Goal: Transaction & Acquisition: Subscribe to service/newsletter

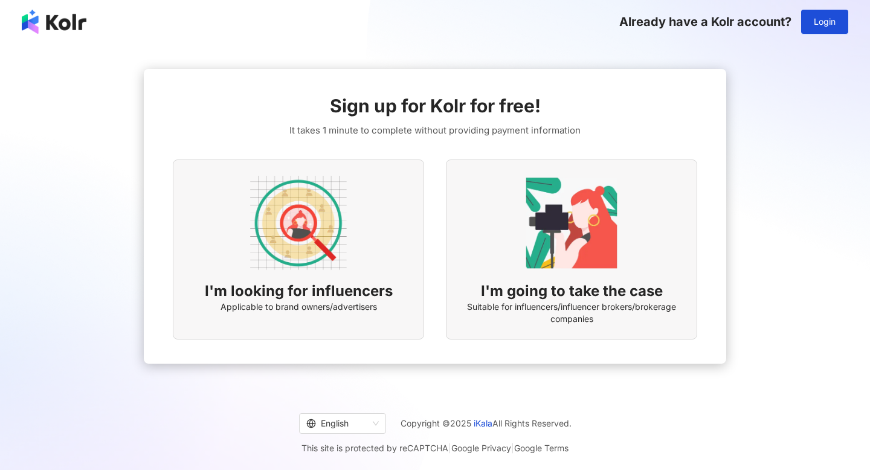
click at [318, 260] on img at bounding box center [298, 223] width 97 height 97
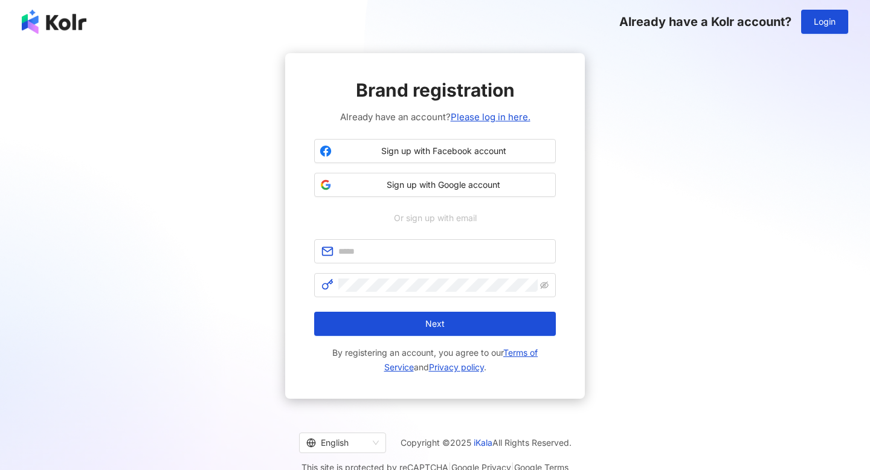
click at [317, 196] on button "Sign up with Google account" at bounding box center [435, 185] width 242 height 24
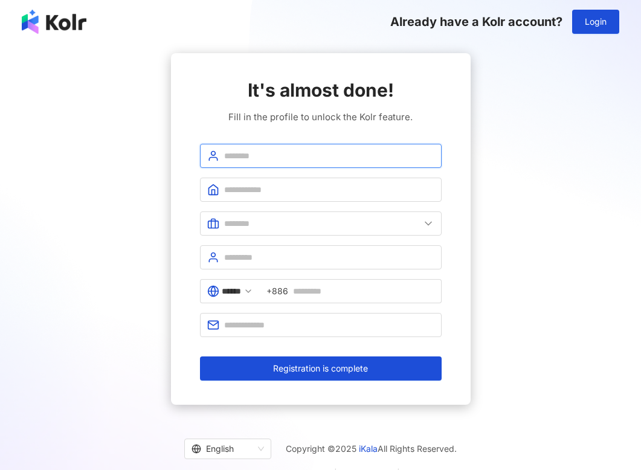
click at [346, 155] on input "text" at bounding box center [329, 155] width 210 height 13
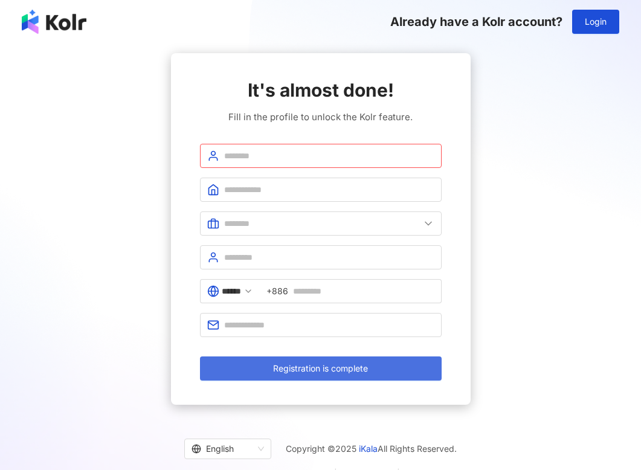
click at [318, 361] on button "Registration is complete" at bounding box center [321, 368] width 242 height 24
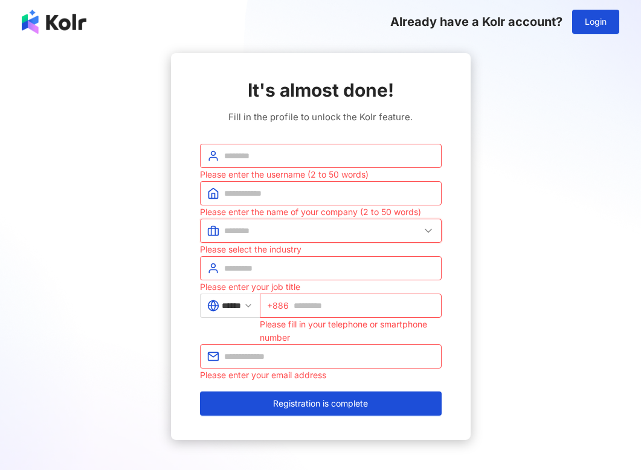
click at [265, 228] on input "text" at bounding box center [322, 230] width 196 height 13
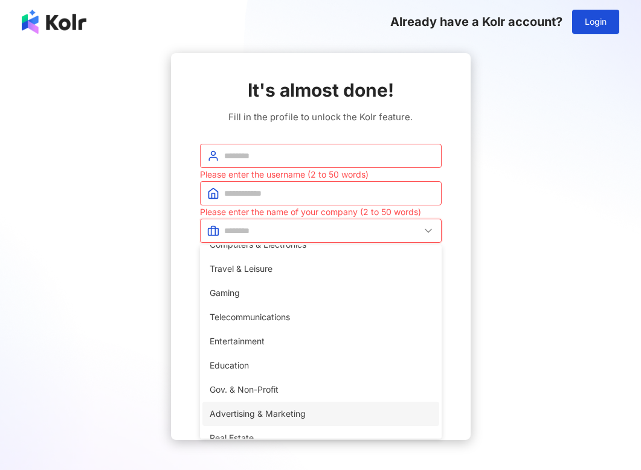
scroll to position [150, 0]
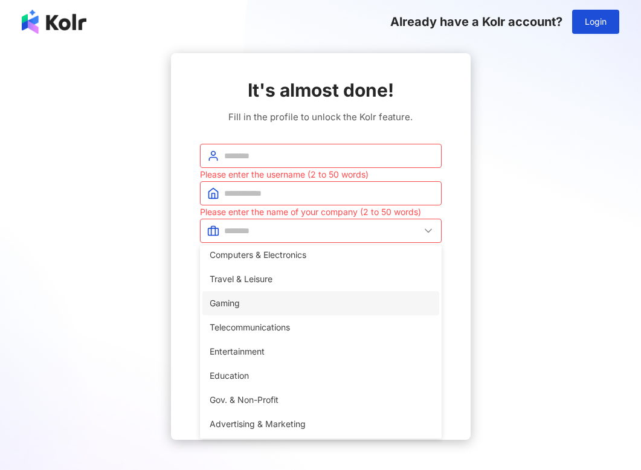
click at [263, 310] on li "Gaming" at bounding box center [320, 303] width 237 height 24
type input "******"
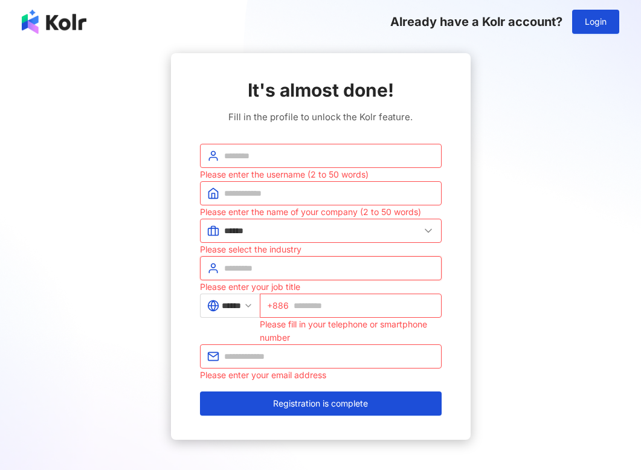
click at [289, 266] on input "text" at bounding box center [329, 268] width 210 height 13
type input "*********"
click at [0, 0] on div at bounding box center [0, 0] width 0 height 0
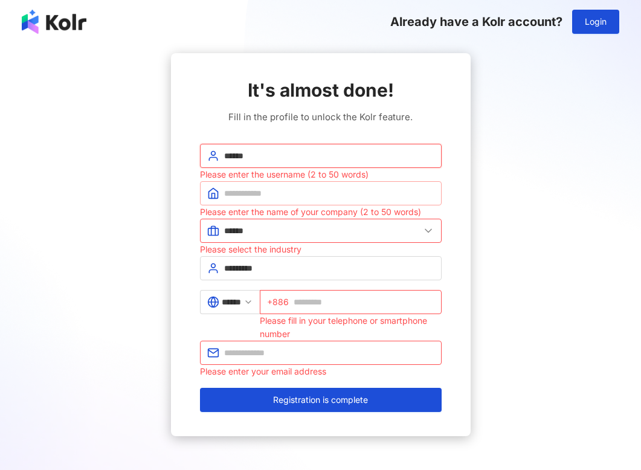
type input "******"
click at [300, 189] on input "text" at bounding box center [329, 193] width 210 height 13
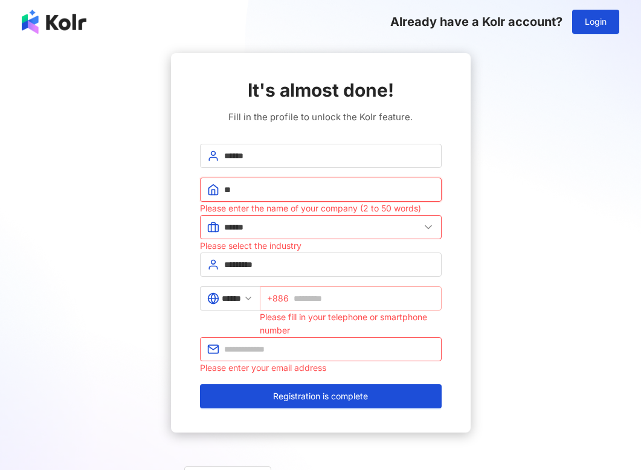
type input "**"
click at [311, 297] on input "text" at bounding box center [364, 298] width 141 height 13
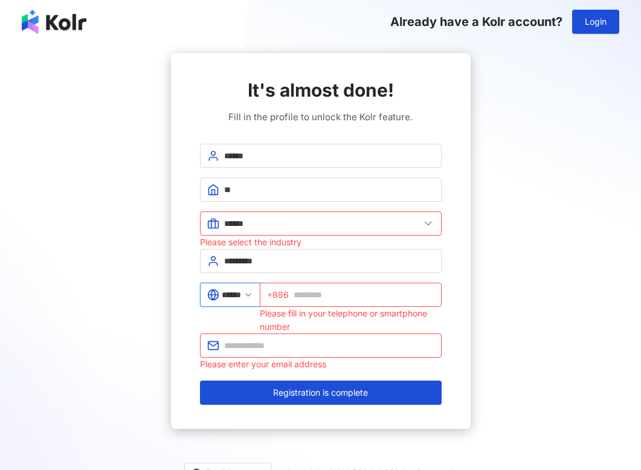
click at [237, 300] on input "******" at bounding box center [231, 294] width 19 height 13
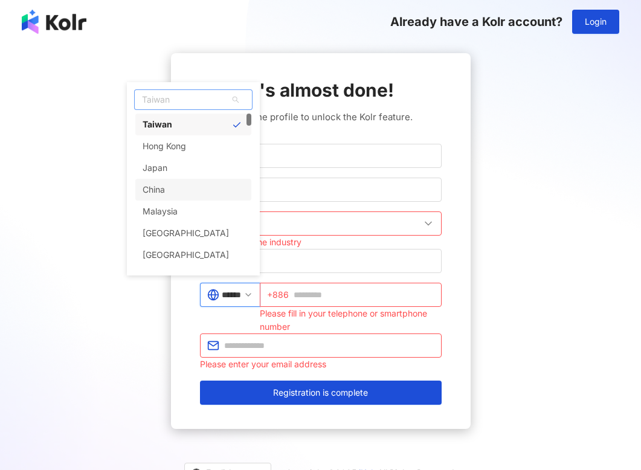
click at [175, 184] on div "China" at bounding box center [193, 190] width 116 height 22
type input "*****"
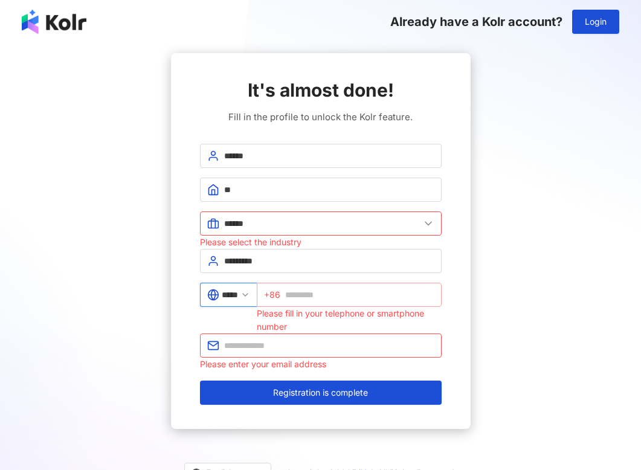
click at [318, 303] on span "+86" at bounding box center [349, 295] width 185 height 24
click at [318, 299] on input "text" at bounding box center [359, 294] width 149 height 13
type input "**********"
click at [277, 351] on input "text" at bounding box center [329, 345] width 210 height 13
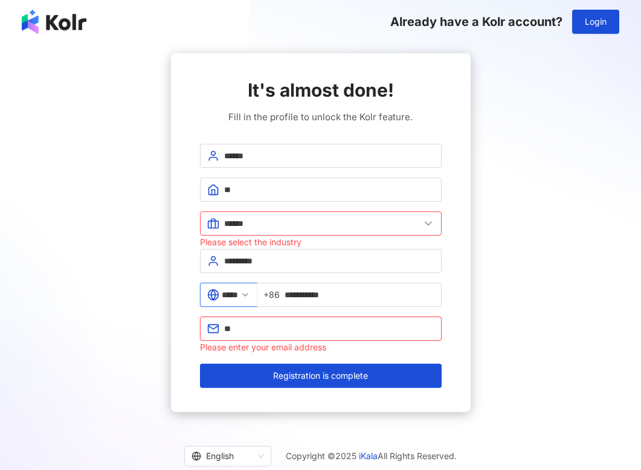
type input "*"
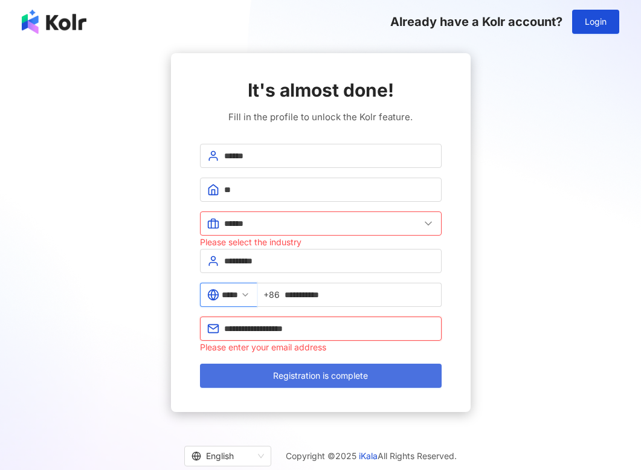
type input "**********"
click at [295, 374] on span "Registration is complete" at bounding box center [320, 376] width 95 height 10
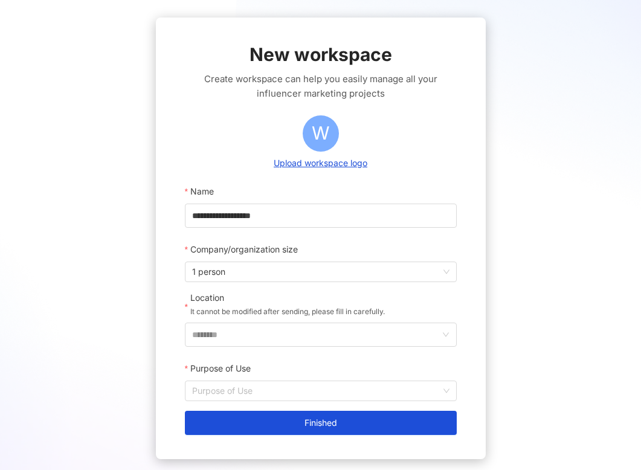
scroll to position [37, 0]
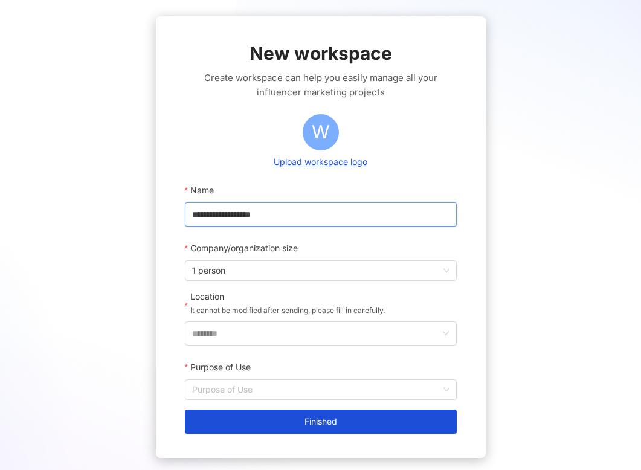
click at [263, 216] on input "**********" at bounding box center [321, 214] width 272 height 24
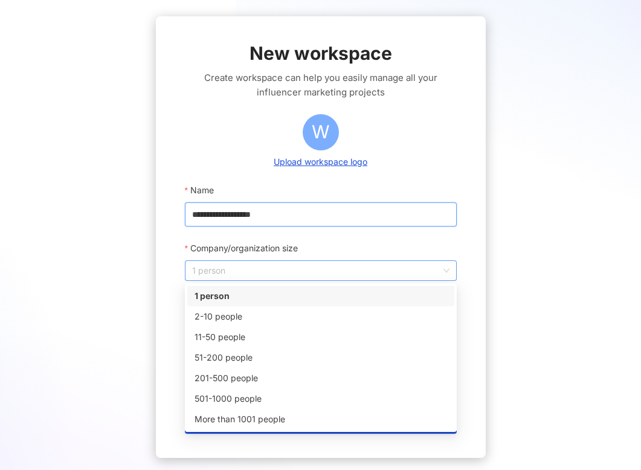
click at [246, 275] on span "1 person" at bounding box center [320, 270] width 257 height 19
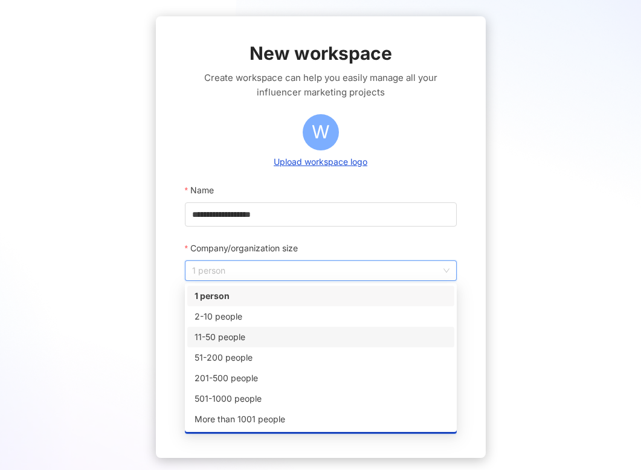
click at [172, 349] on div "**********" at bounding box center [321, 237] width 330 height 442
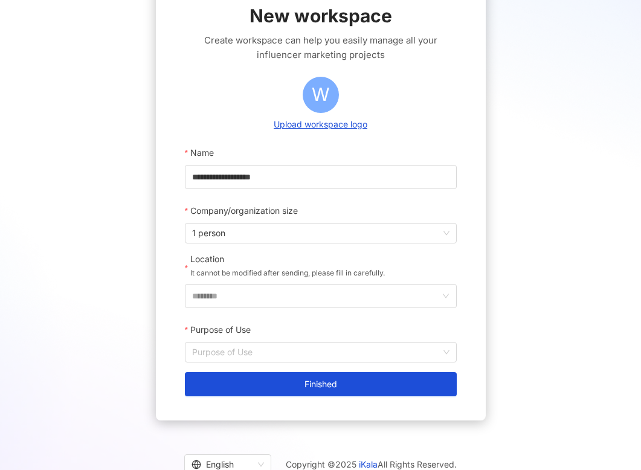
scroll to position [76, 0]
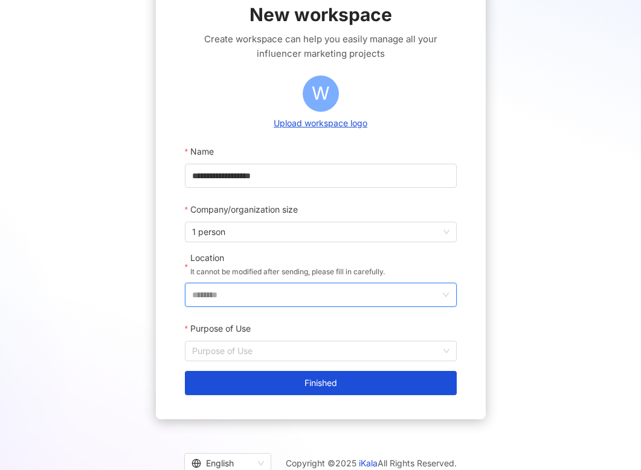
click at [260, 292] on input "********" at bounding box center [316, 294] width 248 height 23
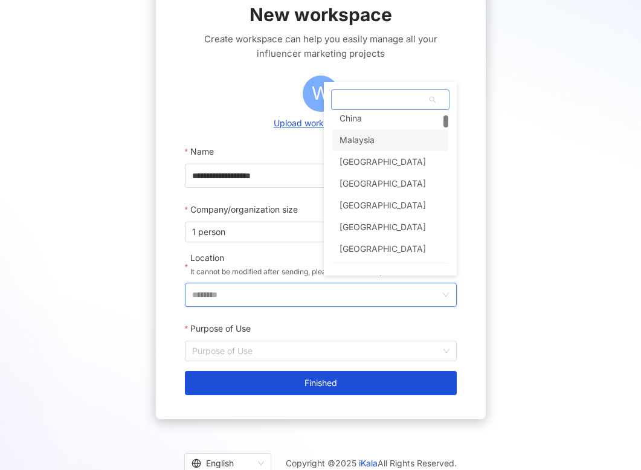
scroll to position [72, 0]
click at [387, 164] on div "[GEOGRAPHIC_DATA]" at bounding box center [390, 161] width 116 height 22
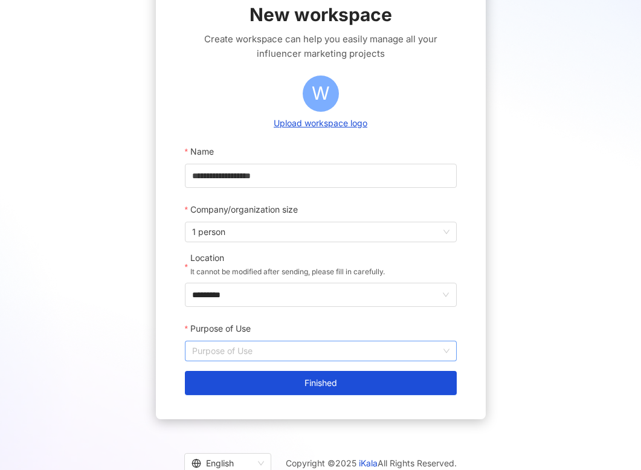
click at [245, 347] on input "Purpose of Use" at bounding box center [320, 350] width 257 height 19
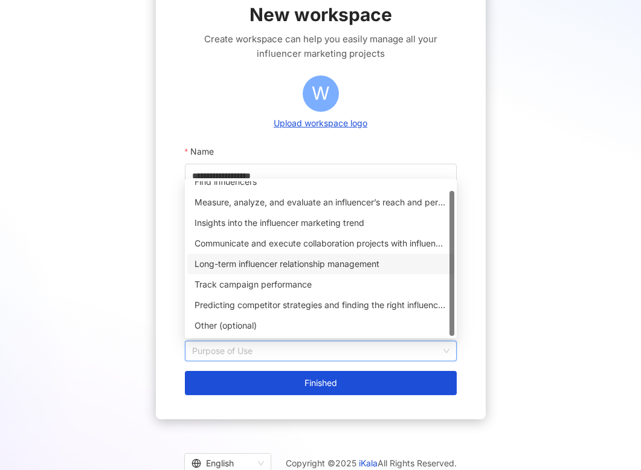
scroll to position [0, 0]
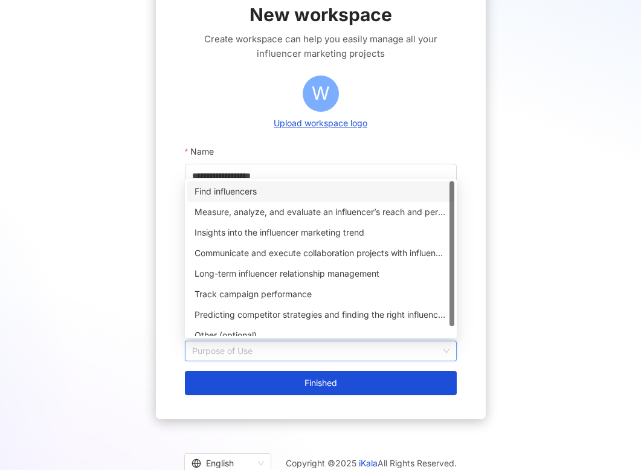
click at [272, 193] on div "Find influencers" at bounding box center [320, 191] width 252 height 13
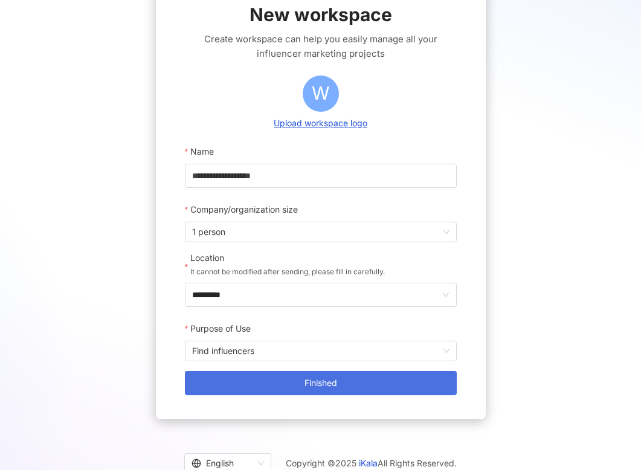
click at [269, 375] on button "Finished" at bounding box center [321, 383] width 272 height 24
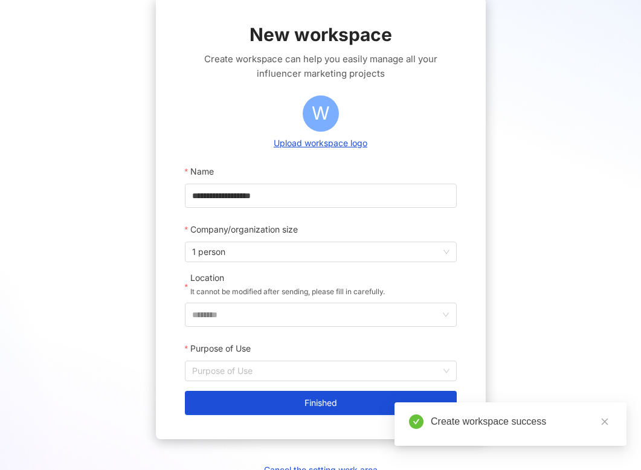
scroll to position [76, 0]
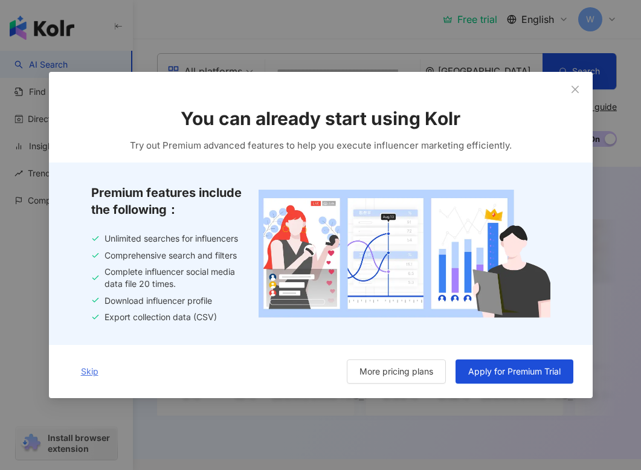
click at [94, 372] on span "Skip" at bounding box center [90, 372] width 18 height 10
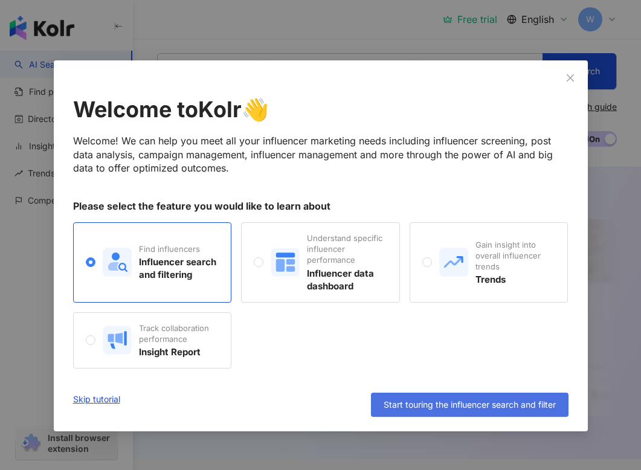
click at [425, 408] on span "Start touring the influencer search and filter" at bounding box center [470, 405] width 172 height 10
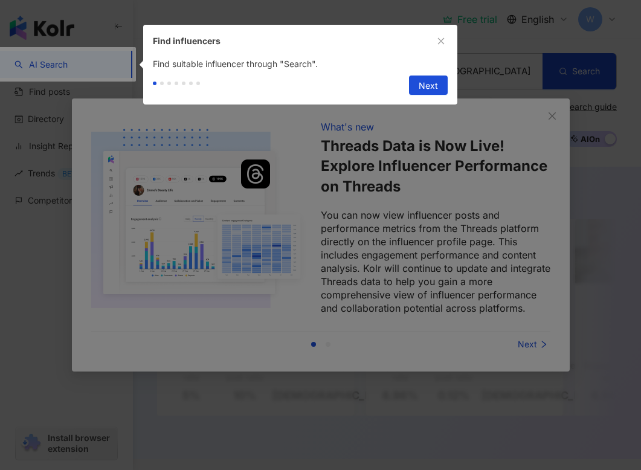
click at [423, 84] on span "Next" at bounding box center [428, 85] width 19 height 19
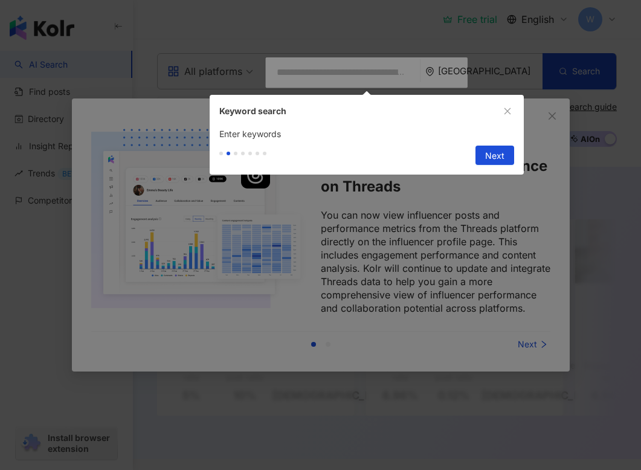
type input "**********"
click at [494, 152] on span "Next" at bounding box center [494, 155] width 19 height 19
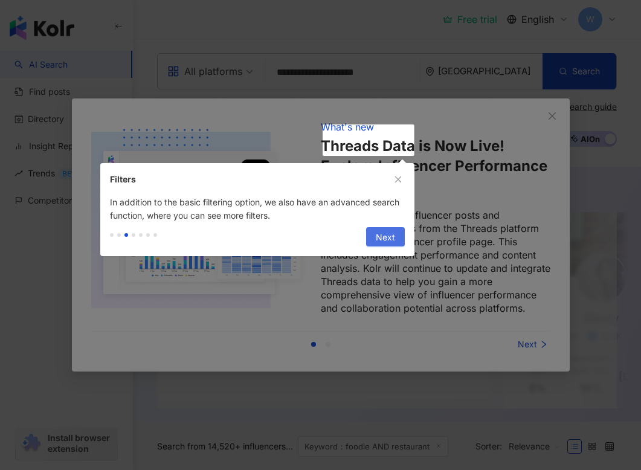
click at [382, 241] on span "Next" at bounding box center [385, 237] width 19 height 19
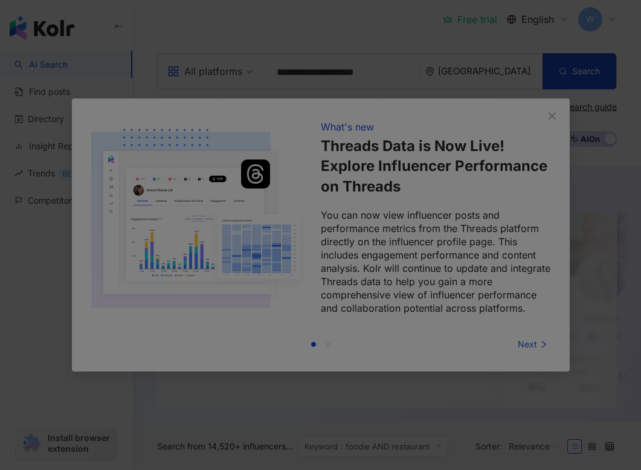
click at [551, 117] on div at bounding box center [320, 235] width 641 height 470
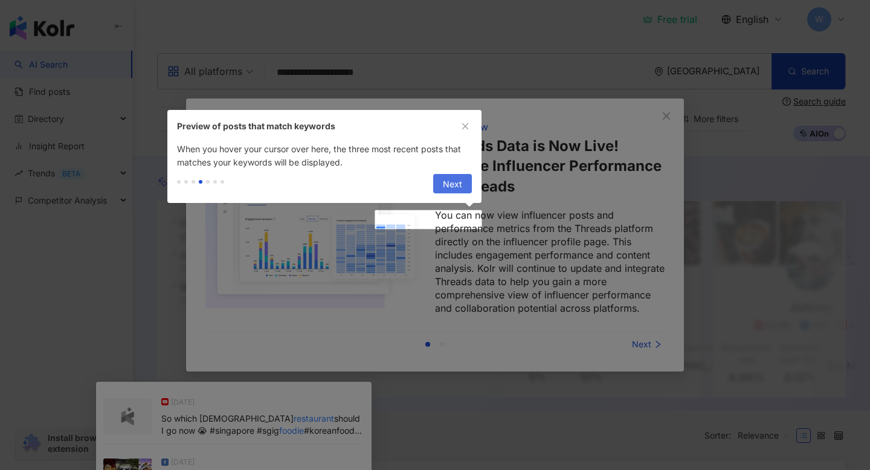
click at [455, 185] on span "Next" at bounding box center [452, 184] width 19 height 19
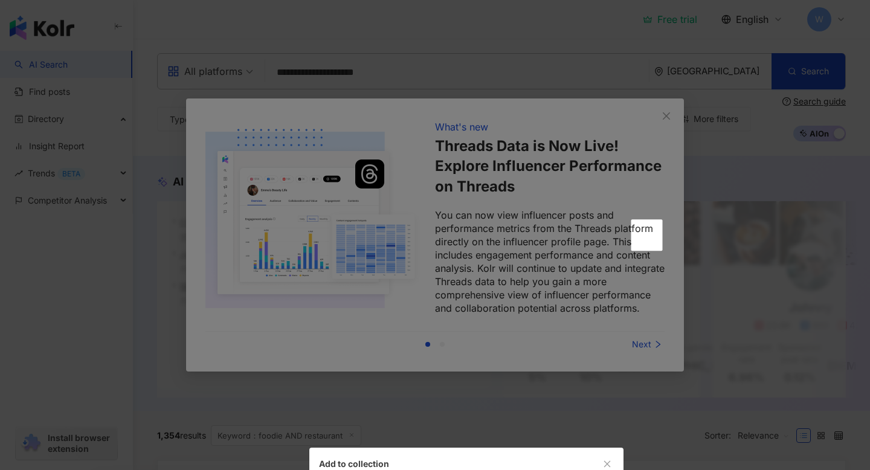
scroll to position [252, 0]
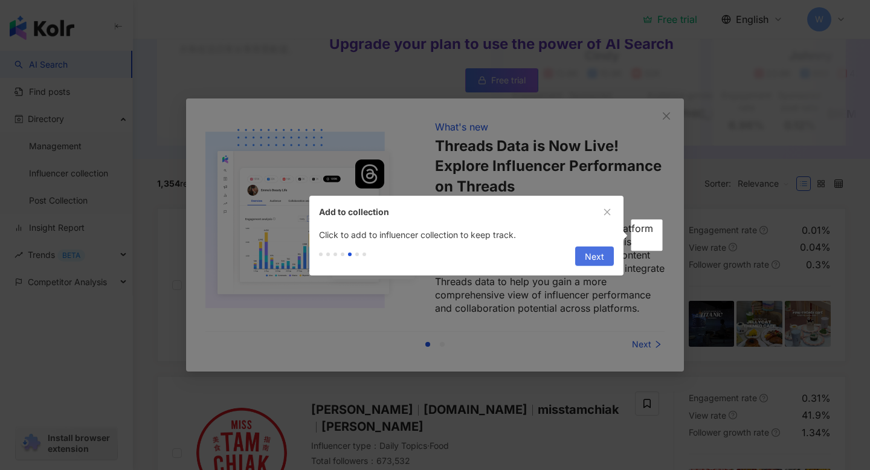
click at [599, 256] on span "Next" at bounding box center [594, 256] width 19 height 19
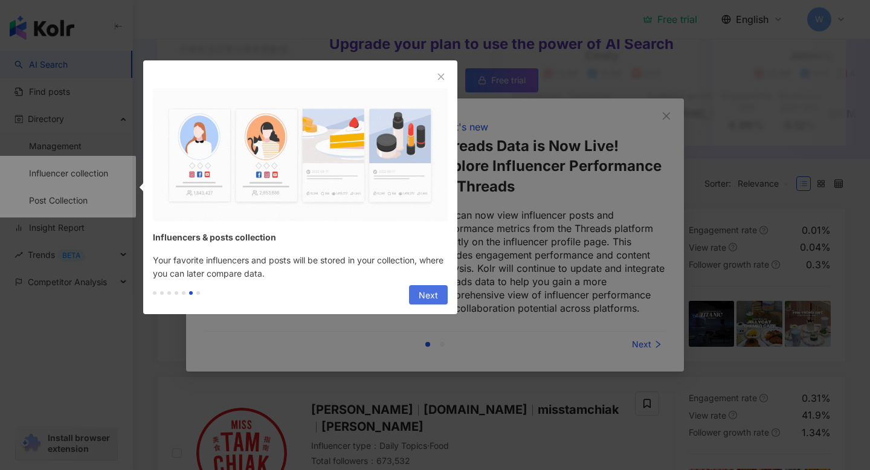
click at [410, 292] on button "Next" at bounding box center [428, 294] width 39 height 19
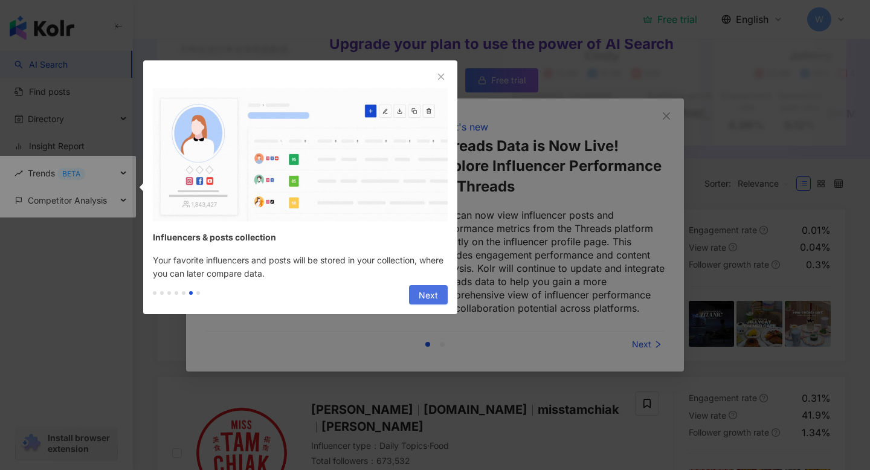
click at [418, 294] on button "Next" at bounding box center [428, 294] width 39 height 19
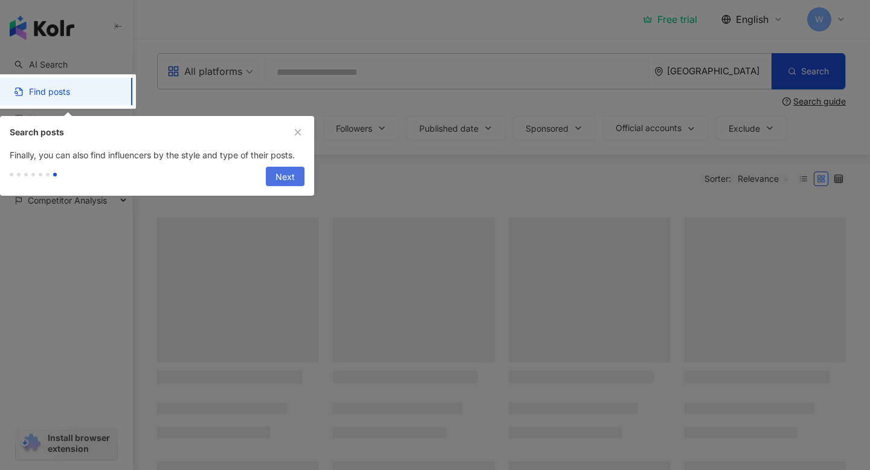
click at [291, 174] on span "Next" at bounding box center [284, 176] width 19 height 19
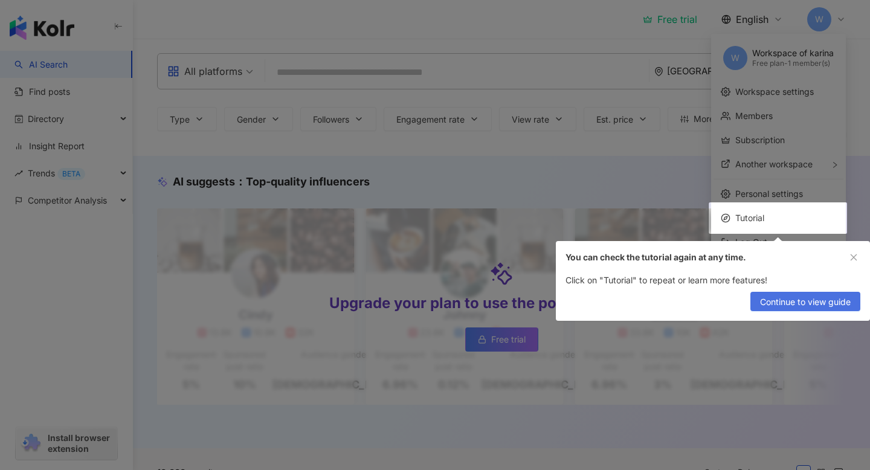
click at [820, 304] on span "Continue to view guide" at bounding box center [805, 301] width 91 height 19
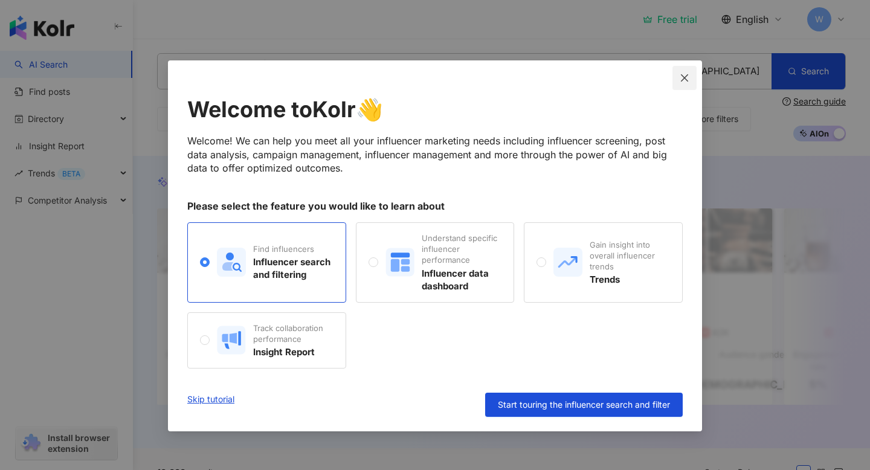
click at [679, 73] on span "Close" at bounding box center [684, 78] width 24 height 10
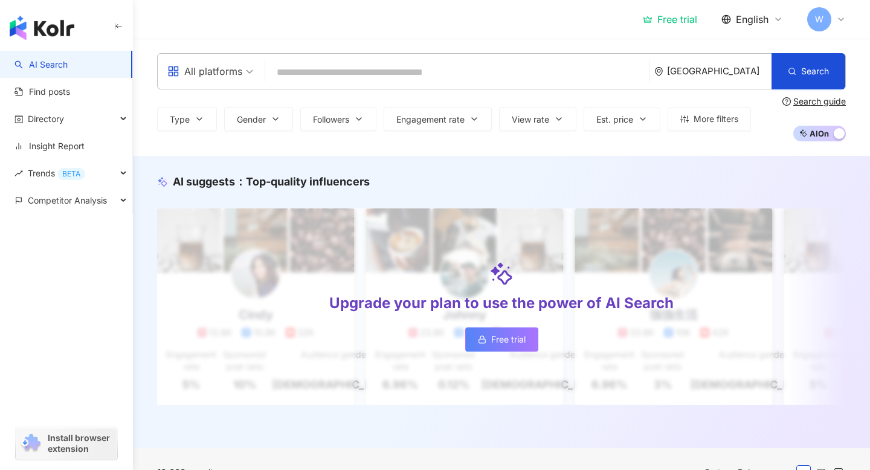
click at [722, 72] on div "[GEOGRAPHIC_DATA]" at bounding box center [719, 71] width 104 height 10
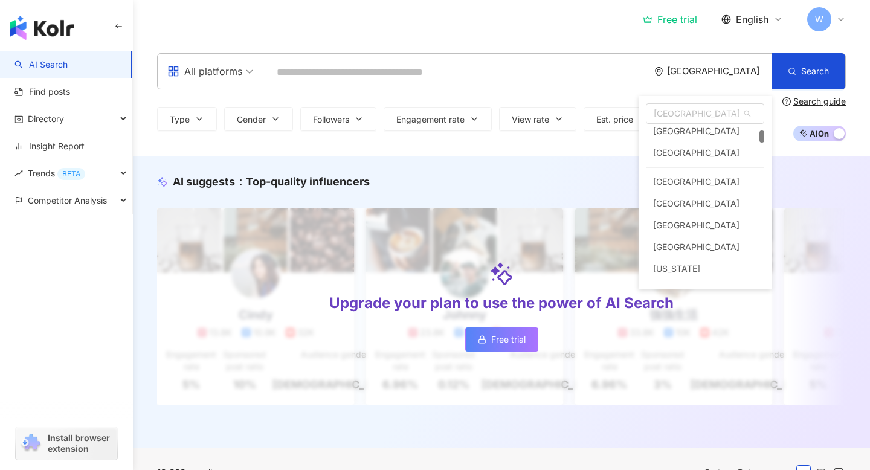
scroll to position [182, 0]
click at [686, 151] on div "[GEOGRAPHIC_DATA]" at bounding box center [696, 151] width 86 height 22
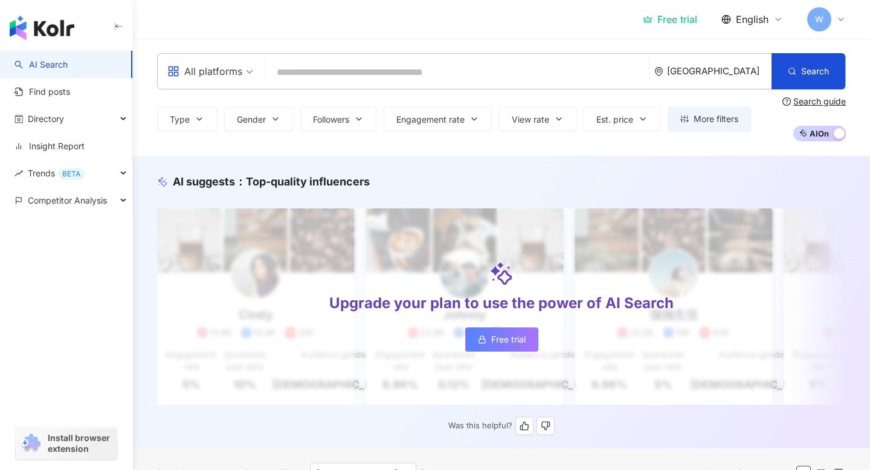
click at [509, 344] on span "Free trial" at bounding box center [508, 340] width 34 height 10
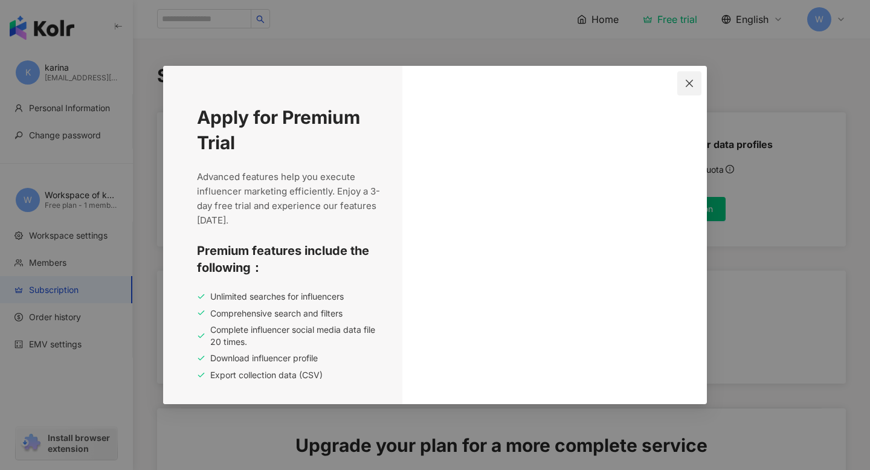
click at [689, 74] on button "Close" at bounding box center [689, 83] width 24 height 24
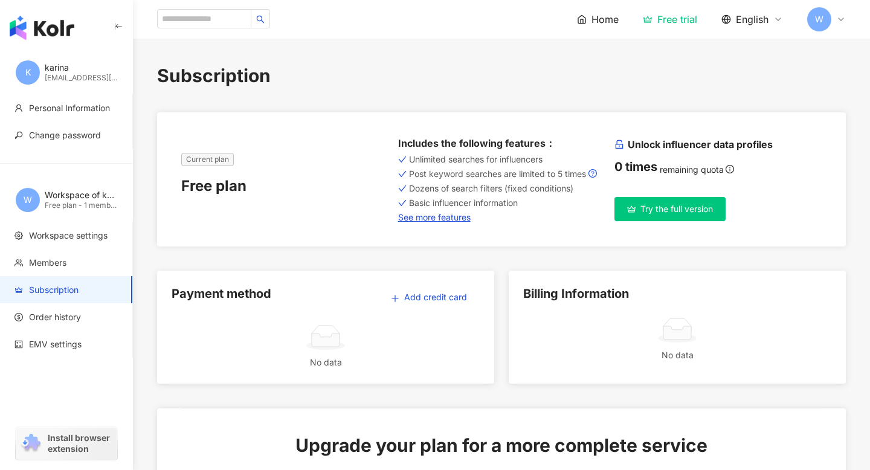
click at [669, 208] on span "Try the full version" at bounding box center [676, 209] width 72 height 10
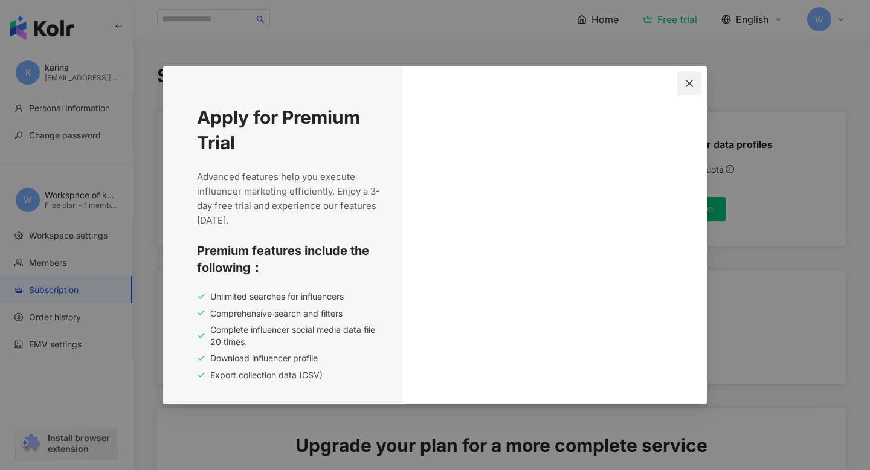
click at [693, 79] on icon "close" at bounding box center [689, 84] width 10 height 10
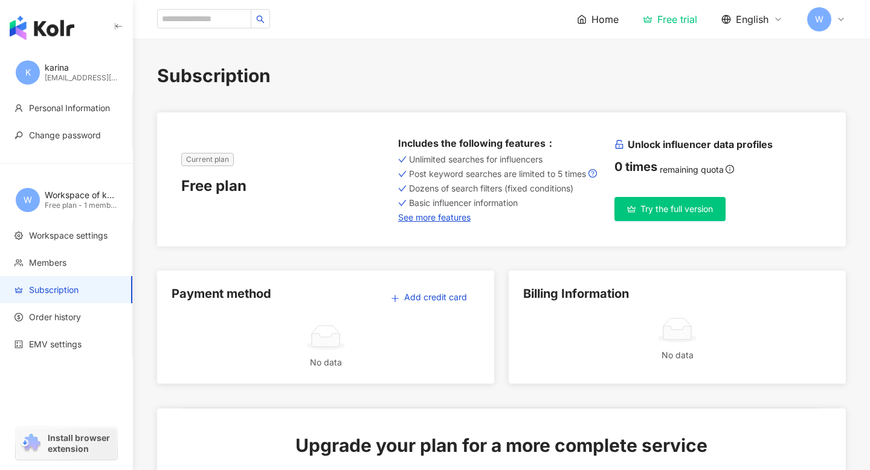
click at [675, 201] on button "Try the full version" at bounding box center [669, 209] width 111 height 24
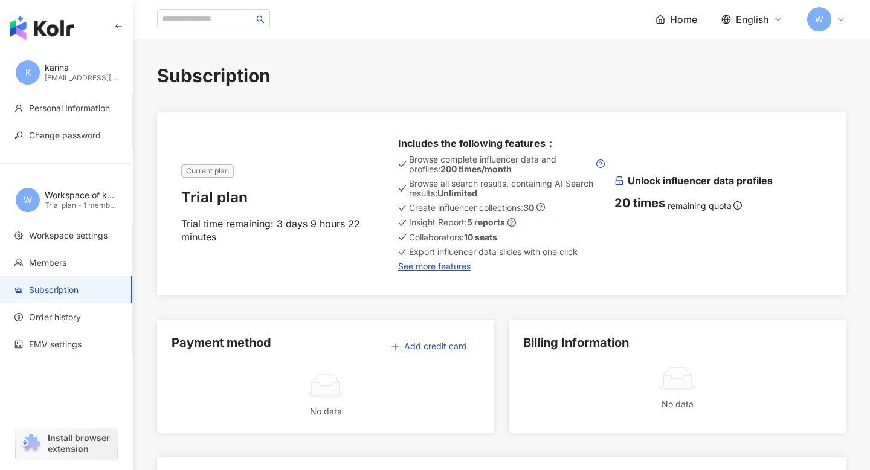
click at [118, 29] on icon "button" at bounding box center [119, 27] width 10 height 10
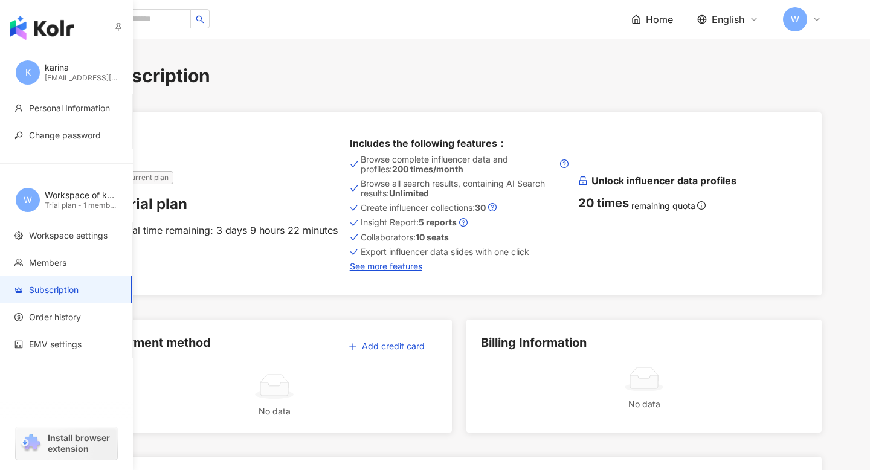
click at [23, 29] on img "button" at bounding box center [42, 28] width 65 height 24
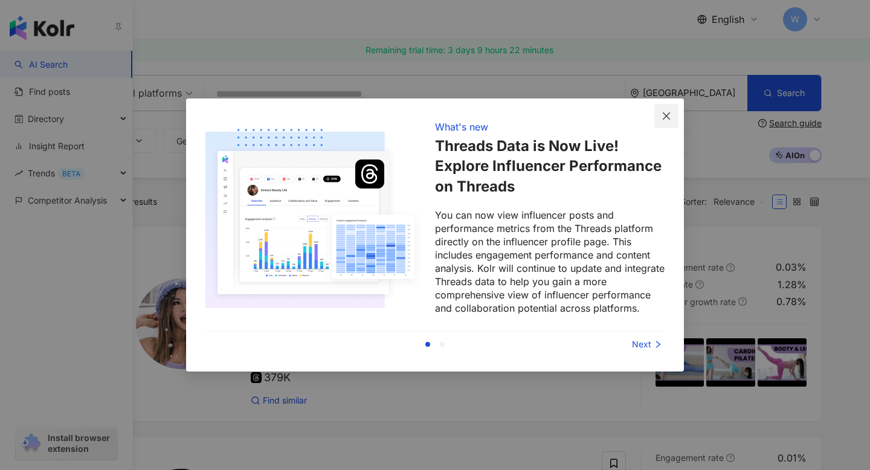
click at [663, 115] on icon "close" at bounding box center [666, 116] width 10 height 10
click at [669, 112] on icon "close" at bounding box center [666, 115] width 7 height 7
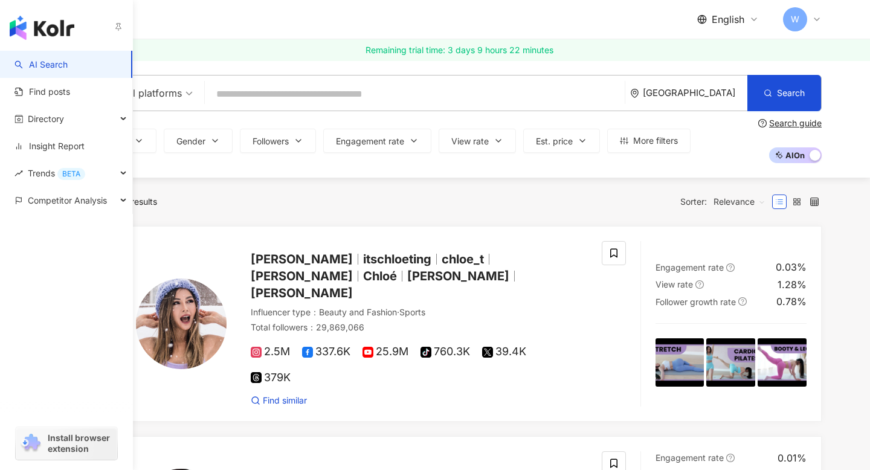
click at [670, 112] on div "All platforms [GEOGRAPHIC_DATA] Search Type Gender Followers Engagement rate Vi…" at bounding box center [458, 119] width 773 height 88
click at [723, 86] on div "[GEOGRAPHIC_DATA]" at bounding box center [688, 93] width 117 height 35
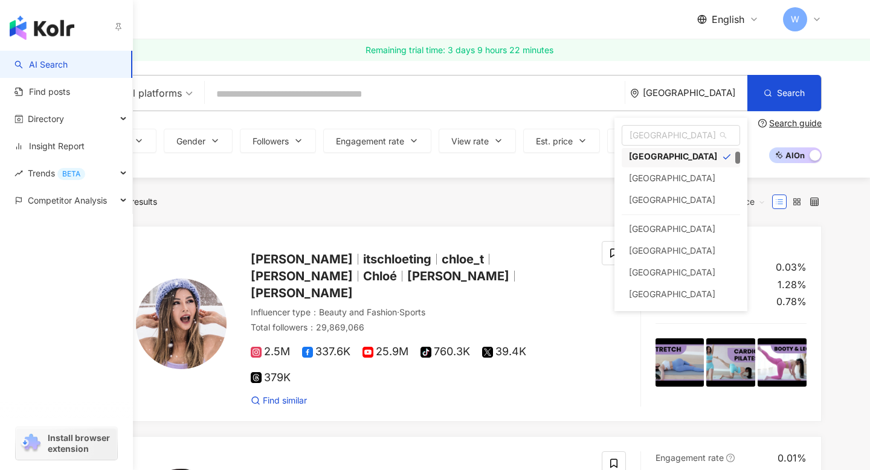
scroll to position [155, 0]
click at [672, 194] on div "[GEOGRAPHIC_DATA]" at bounding box center [672, 199] width 86 height 22
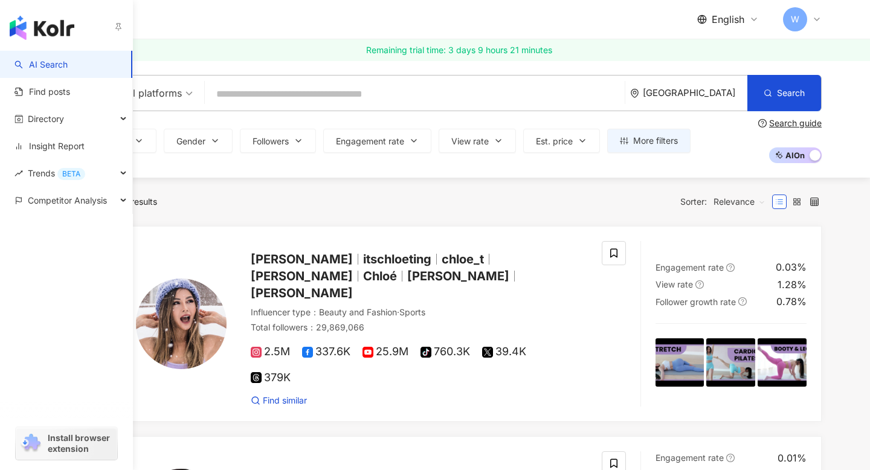
click at [718, 96] on div "[GEOGRAPHIC_DATA]" at bounding box center [695, 93] width 104 height 10
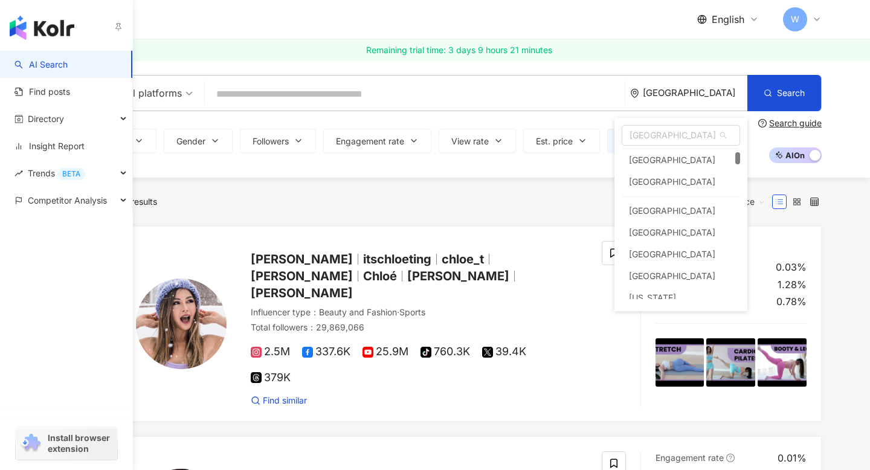
scroll to position [170, 0]
click at [670, 189] on div "[GEOGRAPHIC_DATA]" at bounding box center [672, 184] width 86 height 22
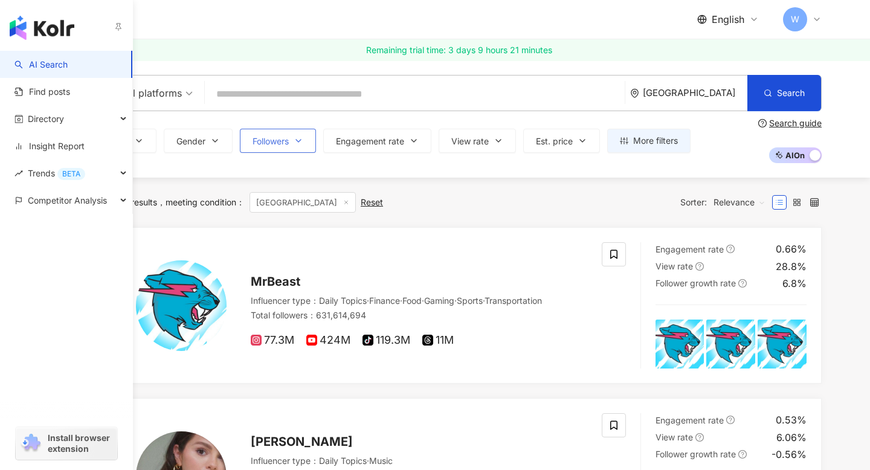
click at [291, 147] on button "Followers" at bounding box center [278, 141] width 76 height 24
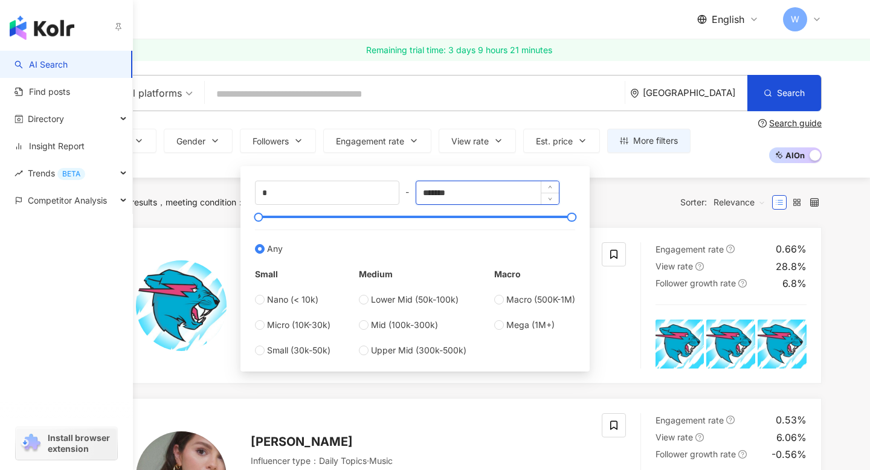
click at [487, 193] on input "*******" at bounding box center [487, 192] width 143 height 23
type input "******"
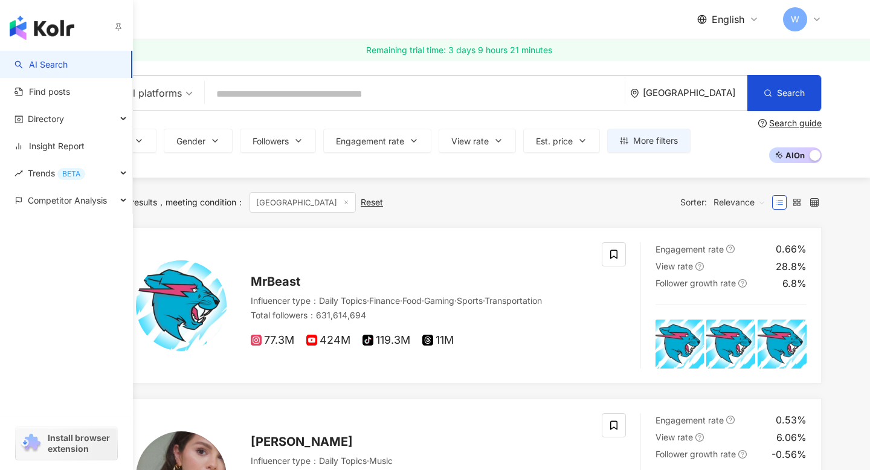
click at [637, 185] on div "10,000+ results meeting condition ： [GEOGRAPHIC_DATA] Reset Sorter: Relevance" at bounding box center [459, 203] width 725 height 50
click at [282, 134] on button "Followers" at bounding box center [278, 141] width 76 height 24
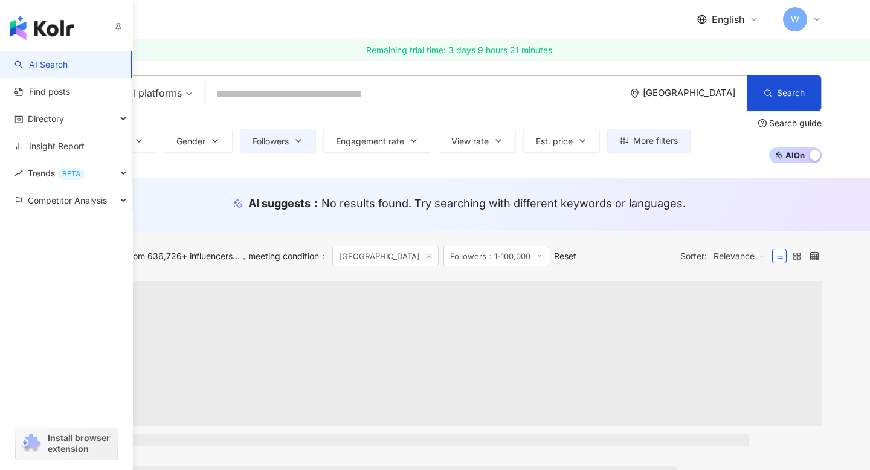
click at [619, 195] on div "AI suggests ： No results found. Try searching with different keywords or langua…" at bounding box center [458, 205] width 821 height 54
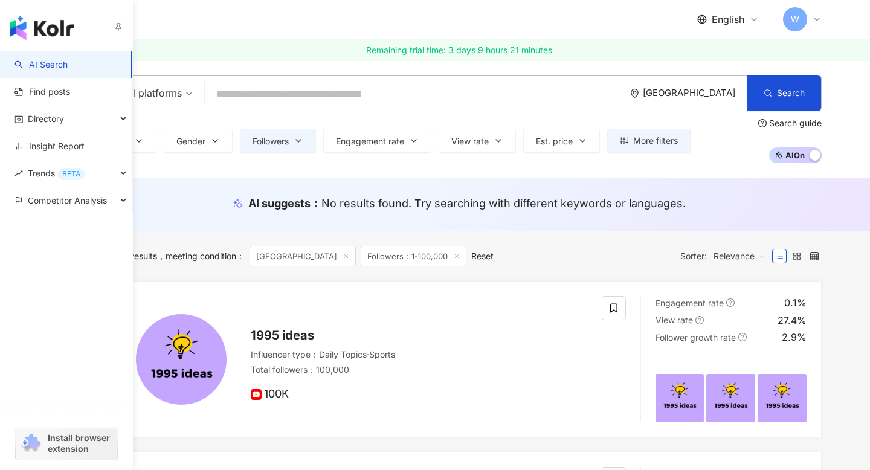
click at [184, 168] on div "All platforms [GEOGRAPHIC_DATA] Search Type Gender Followers Engagement rate Vi…" at bounding box center [458, 118] width 821 height 117
click at [75, 31] on div "button" at bounding box center [66, 25] width 133 height 51
click at [84, 298] on div "AI Search Find posts Directory Insight Report Trends BETA Competitor Analysis I…" at bounding box center [66, 260] width 133 height 419
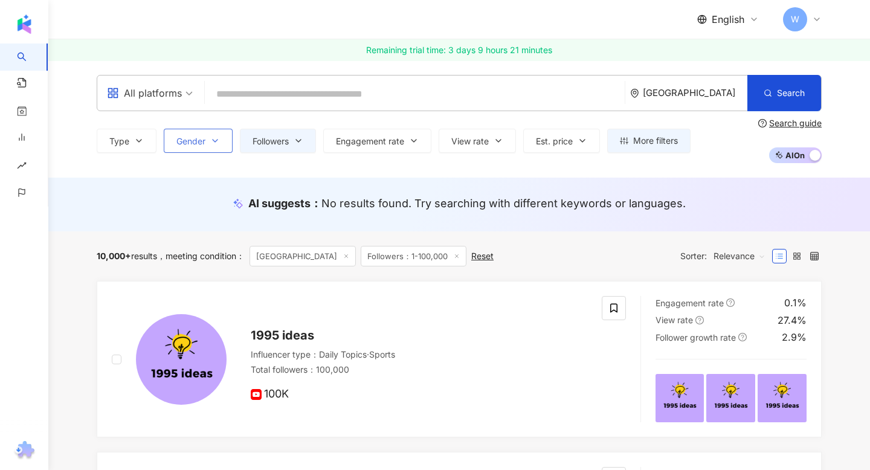
click at [214, 147] on button "Gender" at bounding box center [198, 141] width 69 height 24
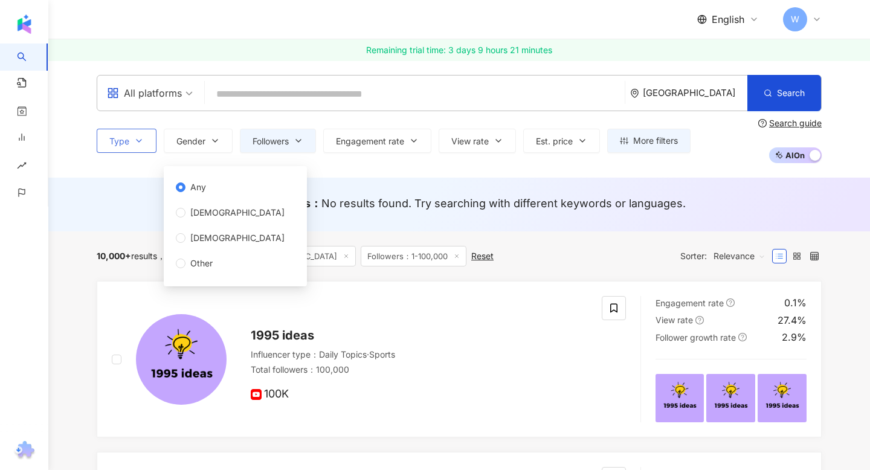
click at [150, 144] on button "Type" at bounding box center [127, 141] width 60 height 24
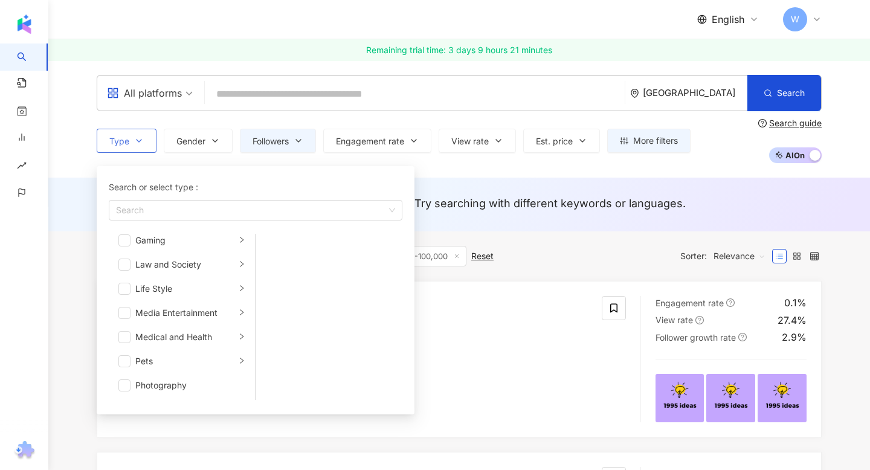
scroll to position [237, 0]
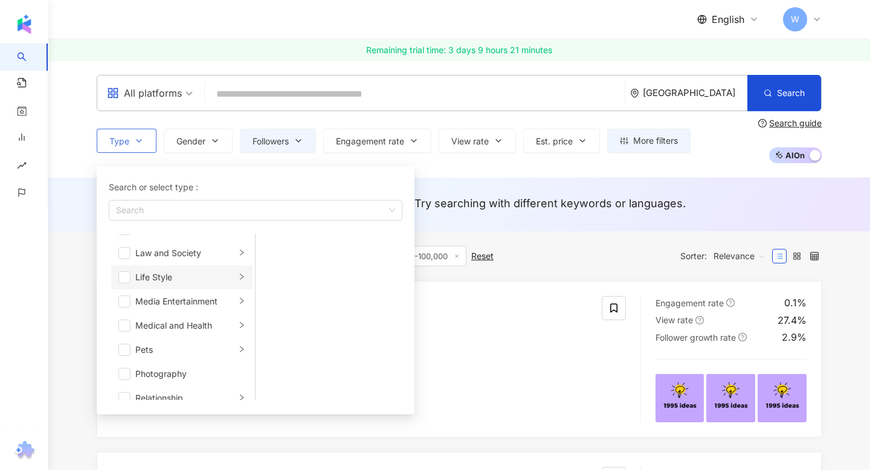
click at [243, 274] on icon "right" at bounding box center [241, 276] width 7 height 7
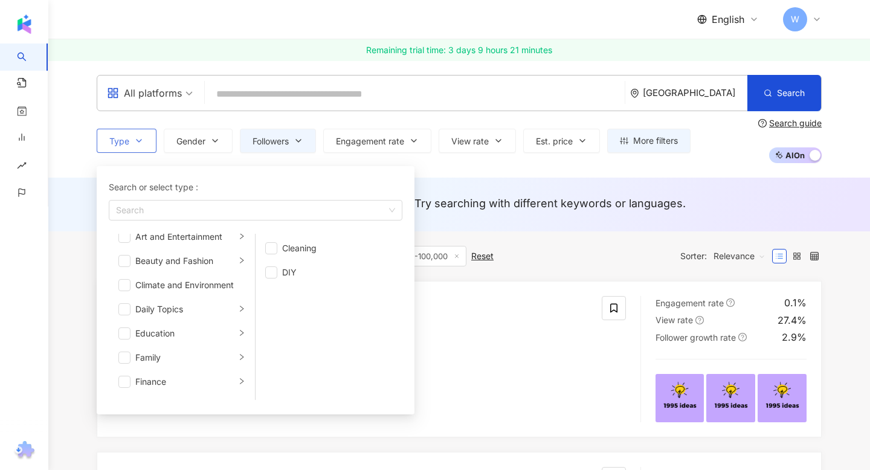
scroll to position [0, 0]
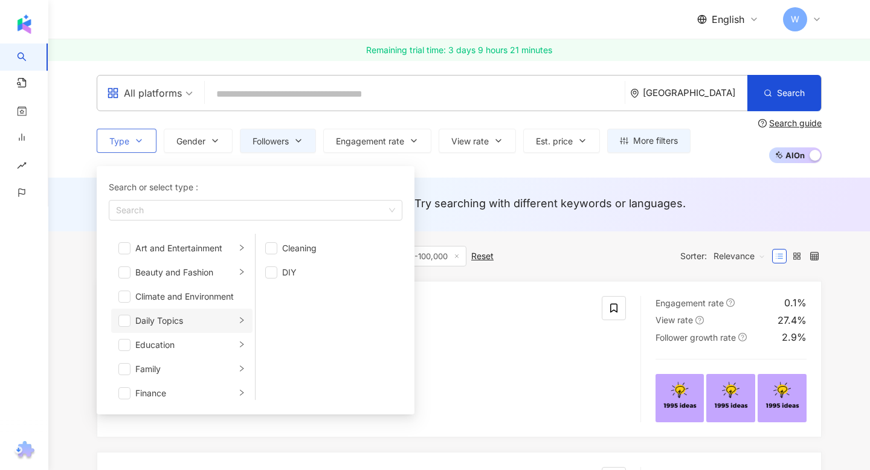
click at [237, 320] on li "Daily Topics" at bounding box center [181, 321] width 141 height 24
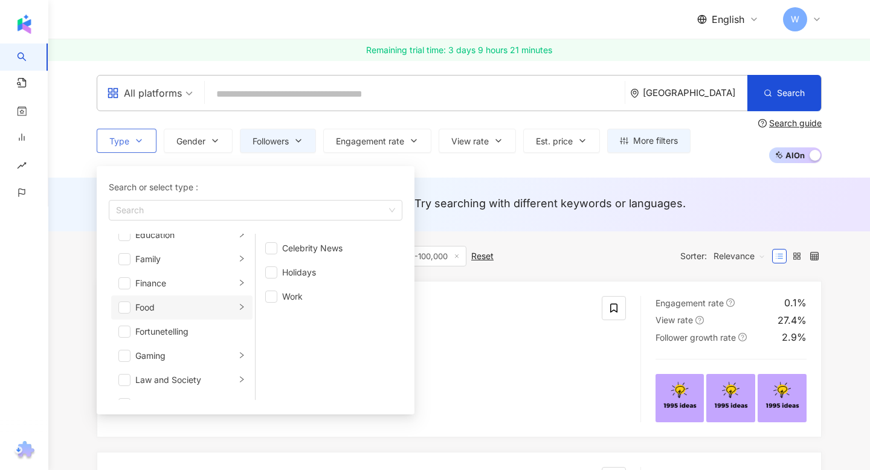
scroll to position [116, 0]
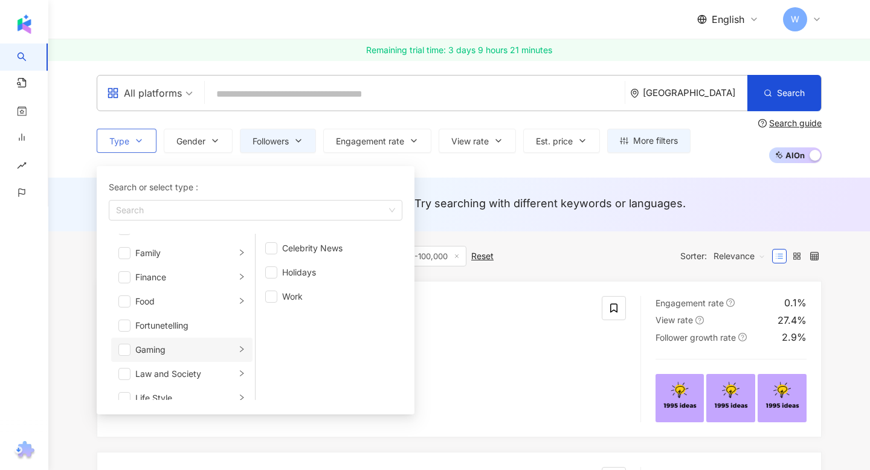
click at [238, 352] on icon "right" at bounding box center [241, 348] width 7 height 7
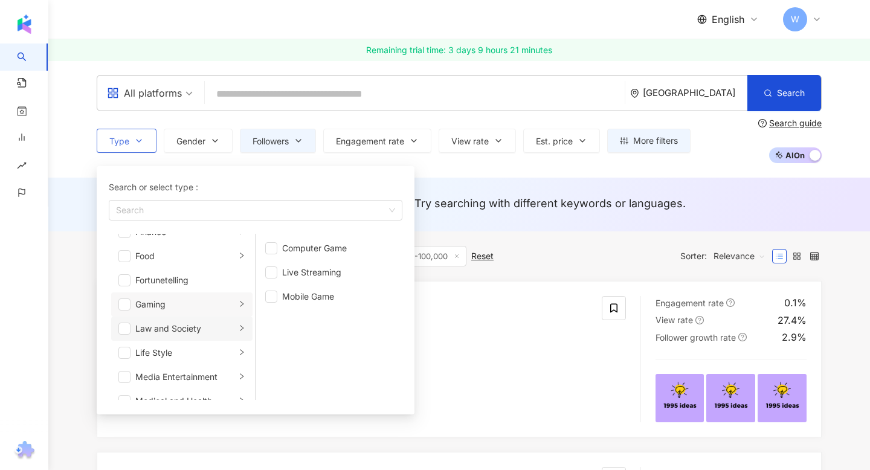
click at [244, 328] on icon "right" at bounding box center [241, 327] width 7 height 7
click at [229, 311] on li "Gaming" at bounding box center [181, 304] width 141 height 24
click at [275, 295] on span "button" at bounding box center [271, 297] width 12 height 12
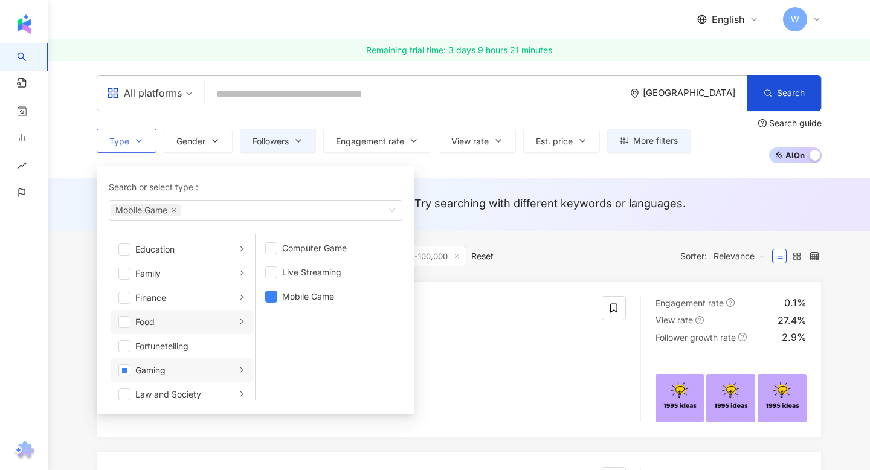
scroll to position [42, 0]
click at [239, 302] on icon "right" at bounding box center [241, 302] width 7 height 7
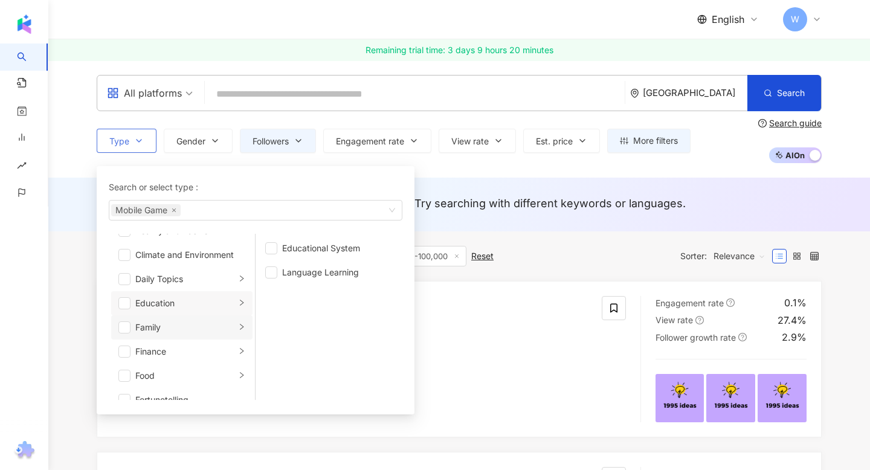
click at [243, 335] on li "Family" at bounding box center [181, 327] width 141 height 24
click at [274, 269] on span "button" at bounding box center [271, 272] width 12 height 12
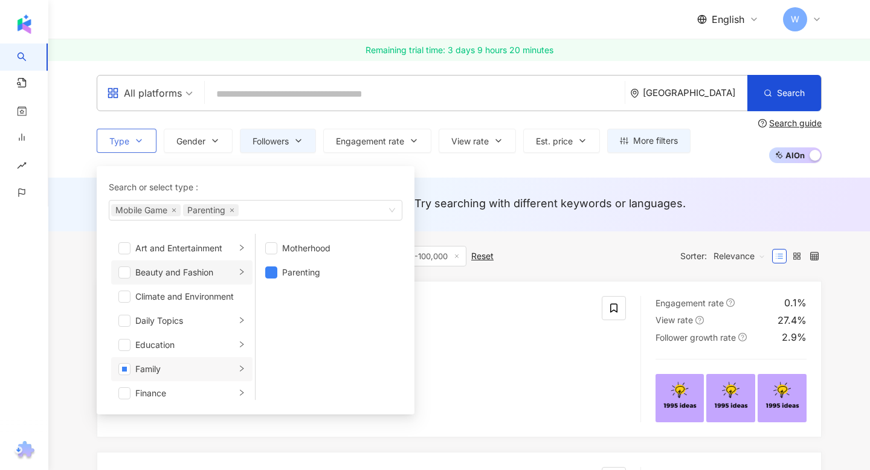
click at [241, 274] on icon "right" at bounding box center [241, 271] width 7 height 7
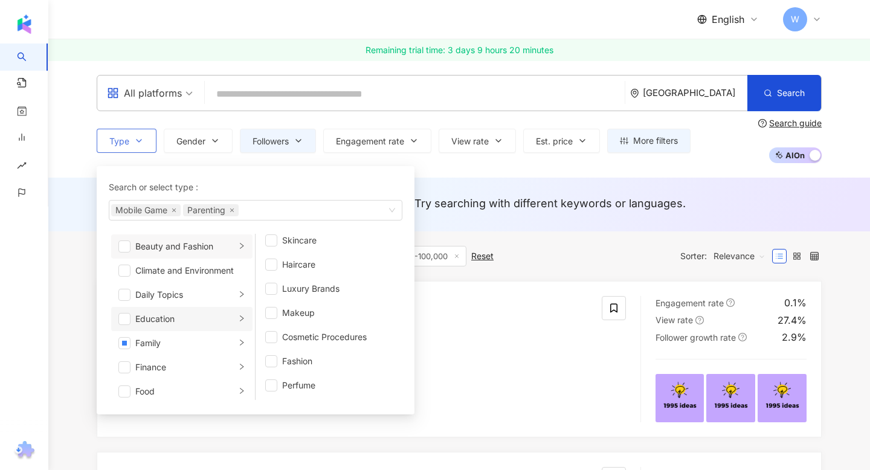
scroll to position [31, 0]
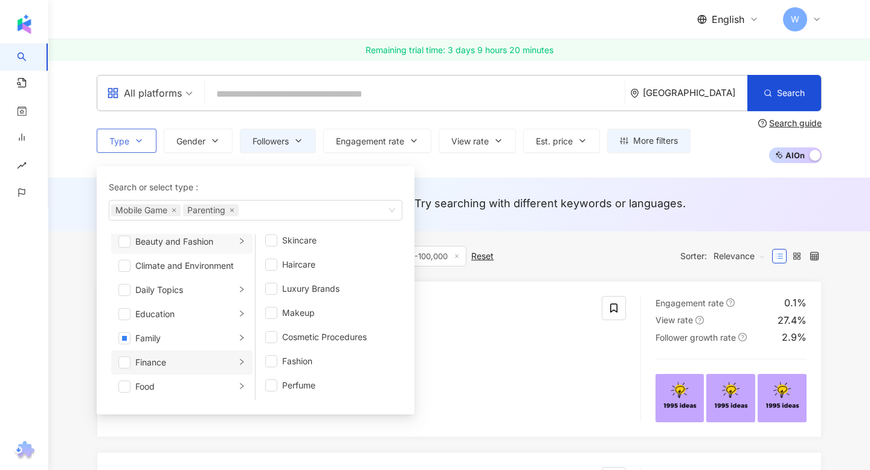
click at [233, 359] on div "Finance" at bounding box center [185, 362] width 100 height 13
click at [237, 385] on li "Food" at bounding box center [181, 386] width 141 height 24
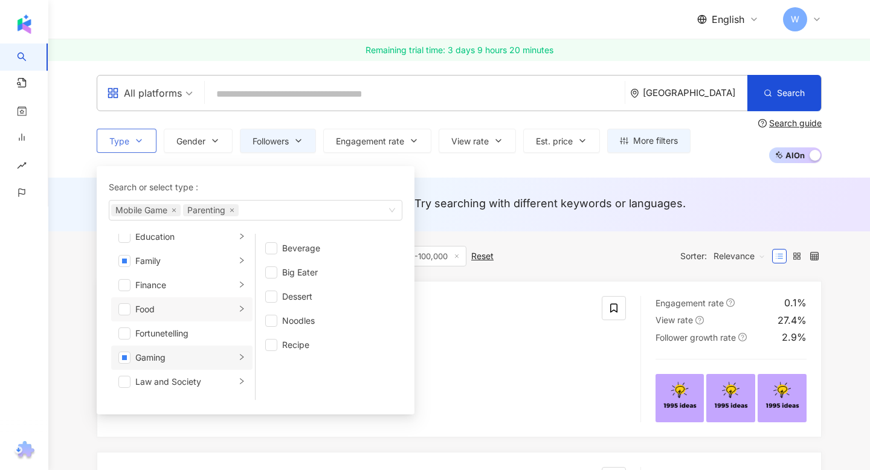
scroll to position [147, 0]
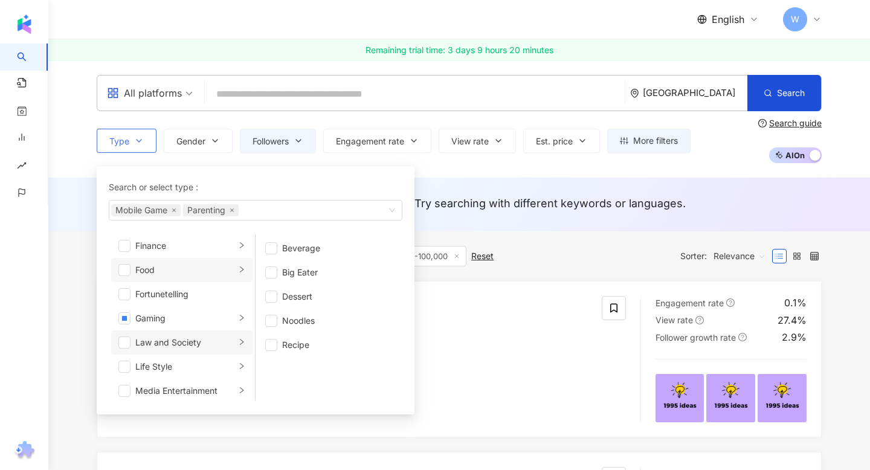
click at [239, 346] on div "button" at bounding box center [241, 342] width 7 height 11
click at [240, 364] on icon "right" at bounding box center [241, 365] width 7 height 7
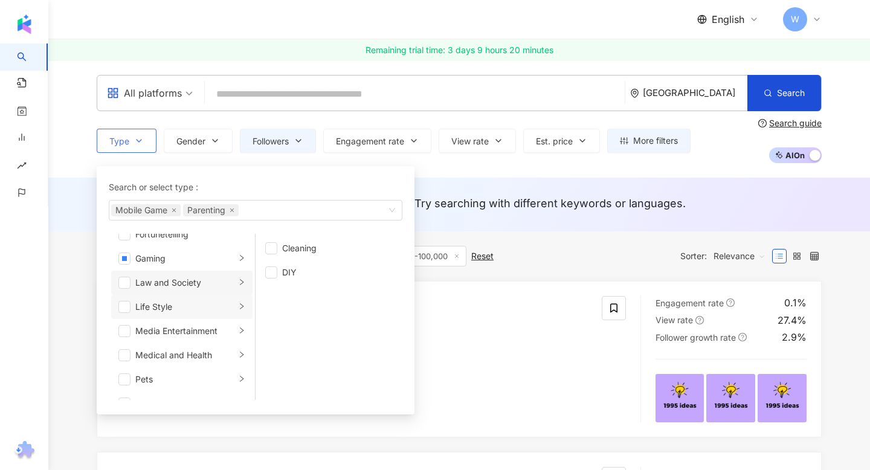
scroll to position [210, 0]
click at [237, 330] on li "Media Entertainment" at bounding box center [181, 329] width 141 height 24
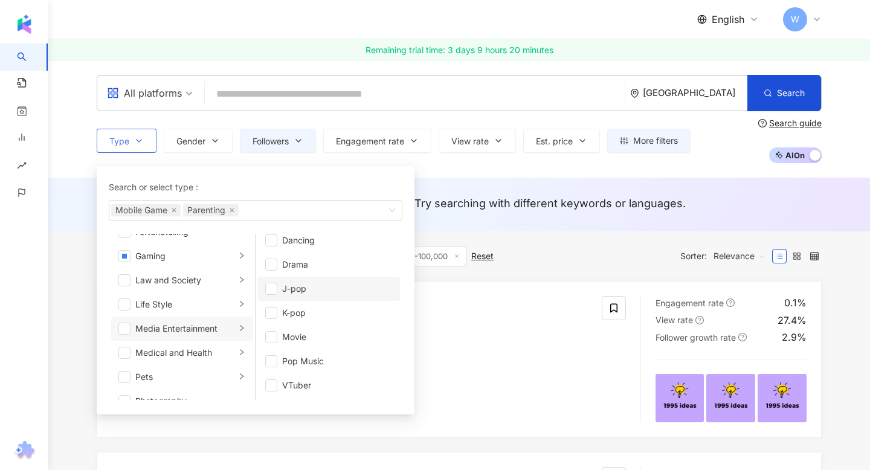
scroll to position [0, 0]
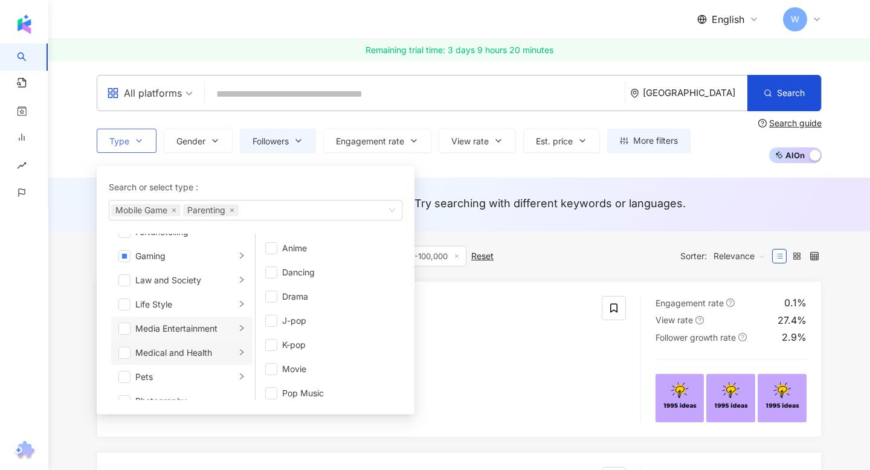
click at [238, 351] on icon "right" at bounding box center [241, 352] width 7 height 7
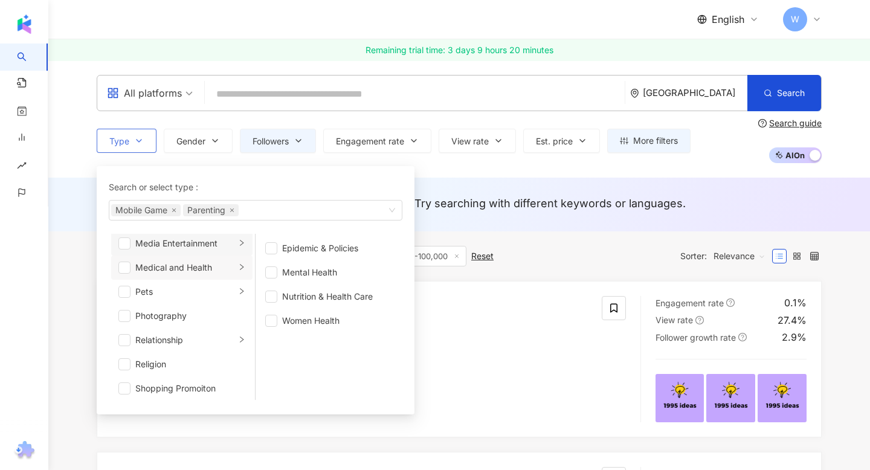
scroll to position [303, 0]
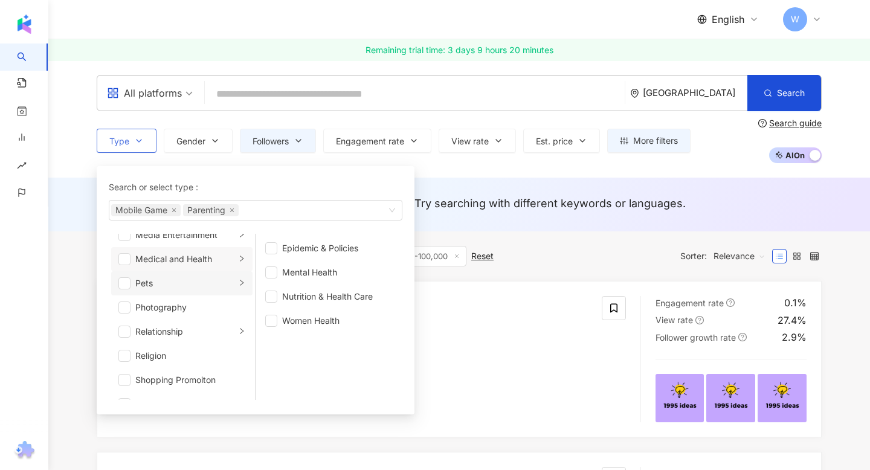
click at [240, 288] on div "button" at bounding box center [241, 283] width 7 height 11
click at [275, 248] on span "button" at bounding box center [271, 248] width 12 height 12
click at [274, 269] on span "button" at bounding box center [271, 272] width 12 height 12
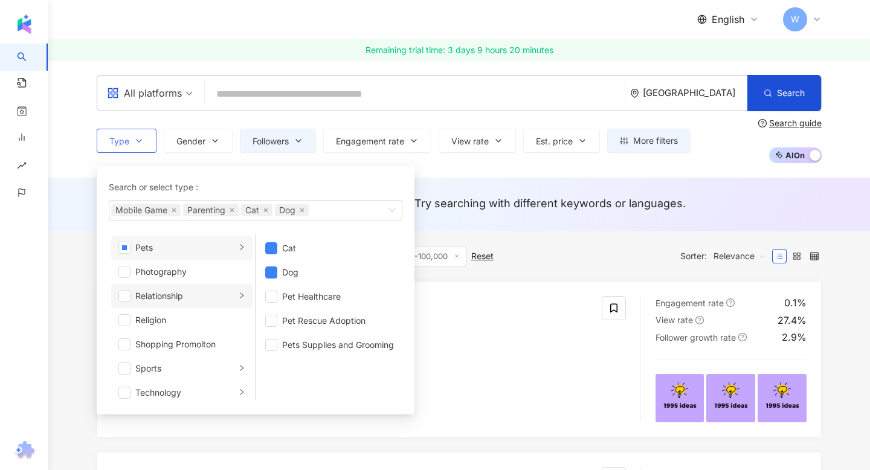
scroll to position [340, 0]
click at [237, 300] on li "Relationship" at bounding box center [181, 295] width 141 height 24
click at [127, 294] on span "button" at bounding box center [124, 295] width 12 height 12
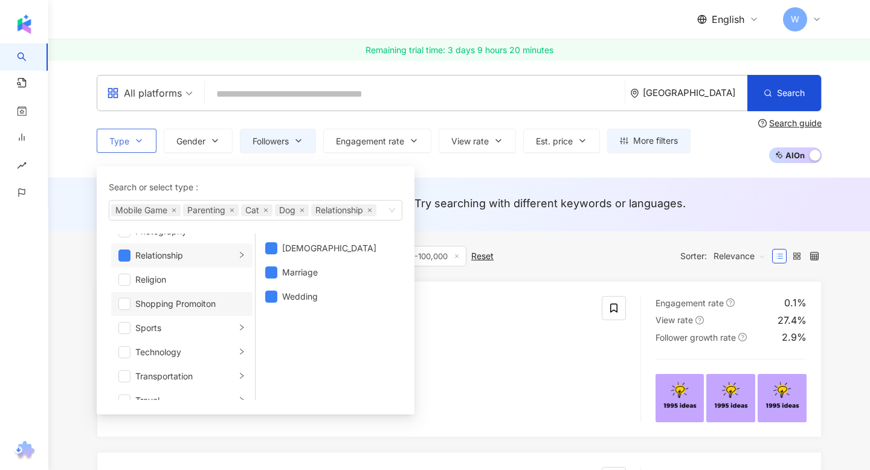
scroll to position [382, 0]
click at [230, 321] on div "Sports" at bounding box center [185, 325] width 100 height 13
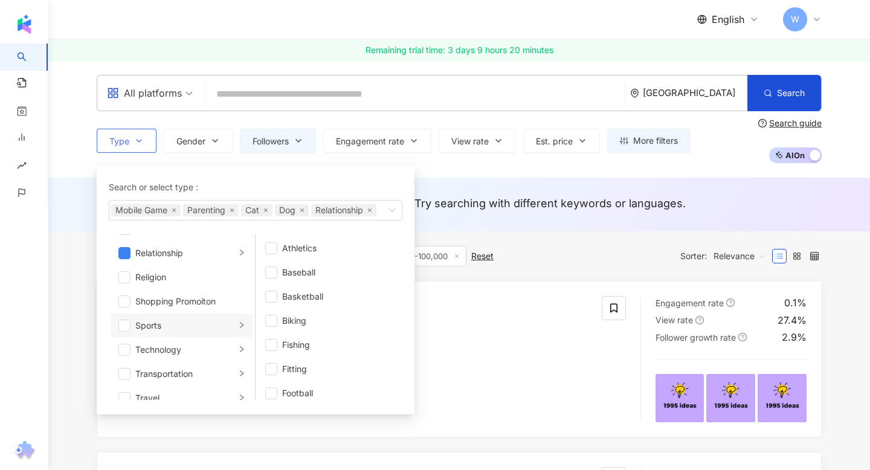
scroll to position [419, 0]
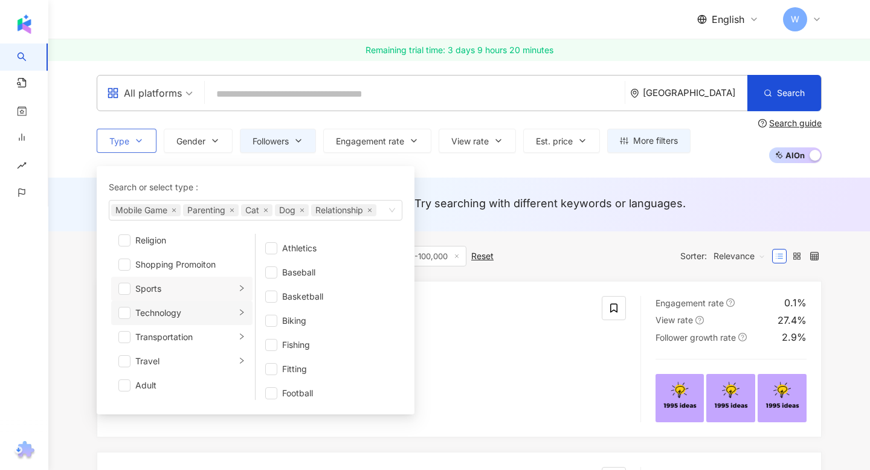
click at [235, 314] on div "Technology" at bounding box center [185, 312] width 100 height 13
click at [234, 335] on div "Transportation" at bounding box center [185, 336] width 100 height 13
click at [237, 359] on li "Travel" at bounding box center [181, 361] width 141 height 24
click at [274, 272] on span "button" at bounding box center [271, 272] width 12 height 12
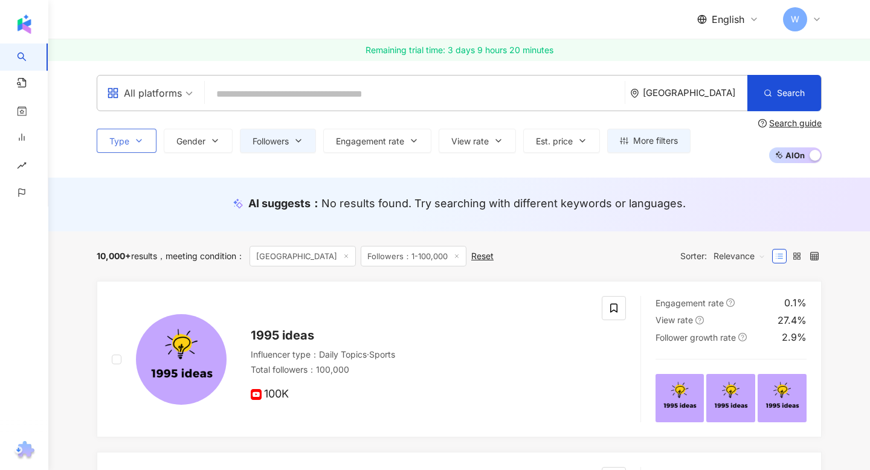
click at [144, 137] on button "Type" at bounding box center [127, 141] width 60 height 24
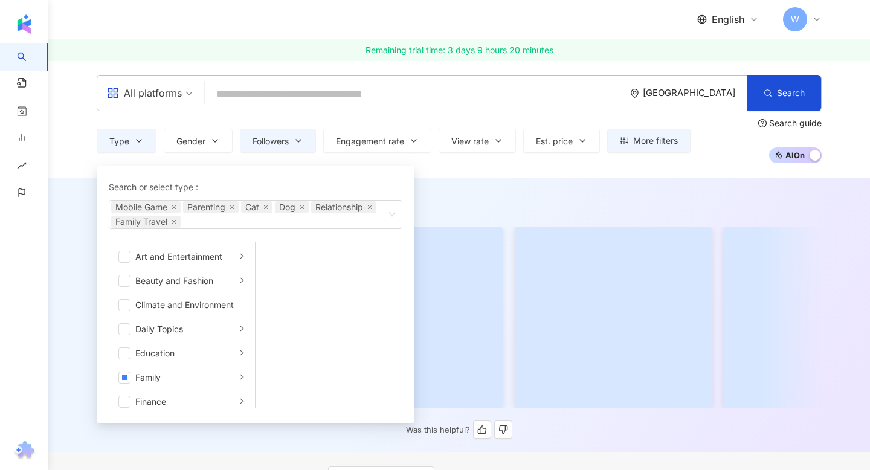
click at [79, 271] on div "Was this helpful?" at bounding box center [458, 317] width 773 height 243
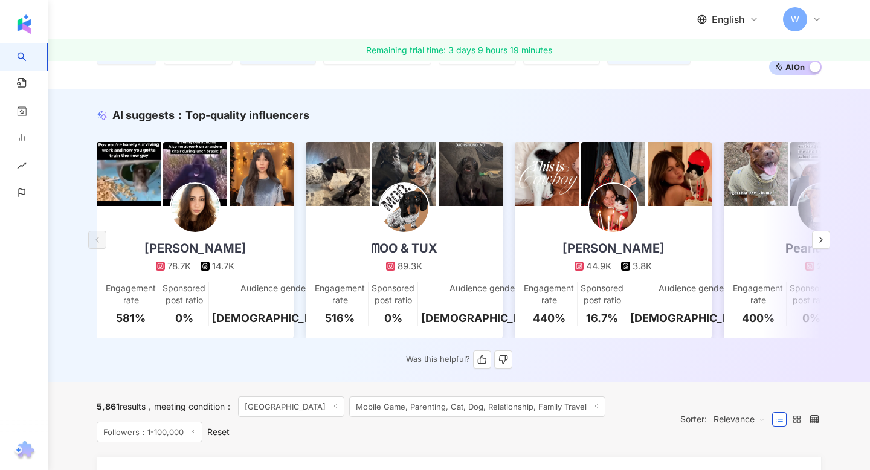
scroll to position [91, 0]
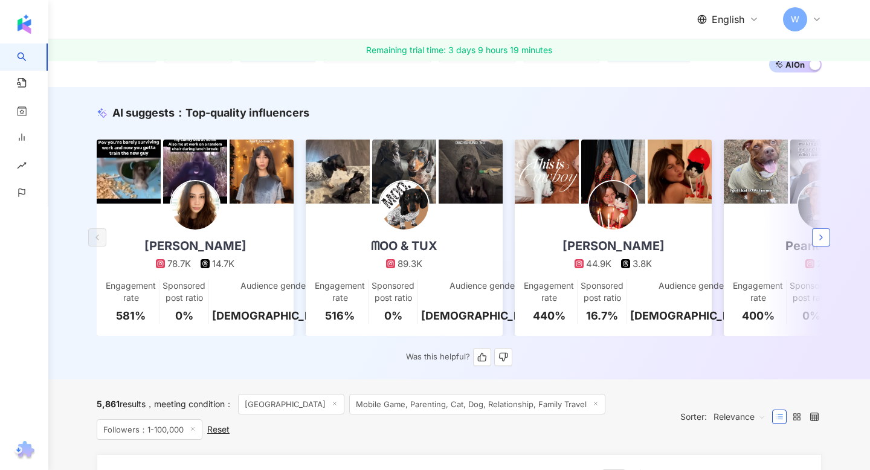
click at [820, 236] on icon "button" at bounding box center [821, 238] width 10 height 10
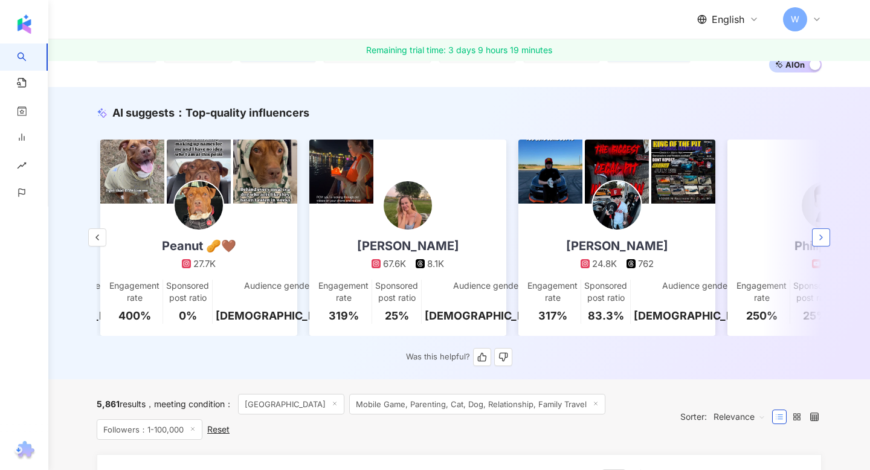
scroll to position [0, 627]
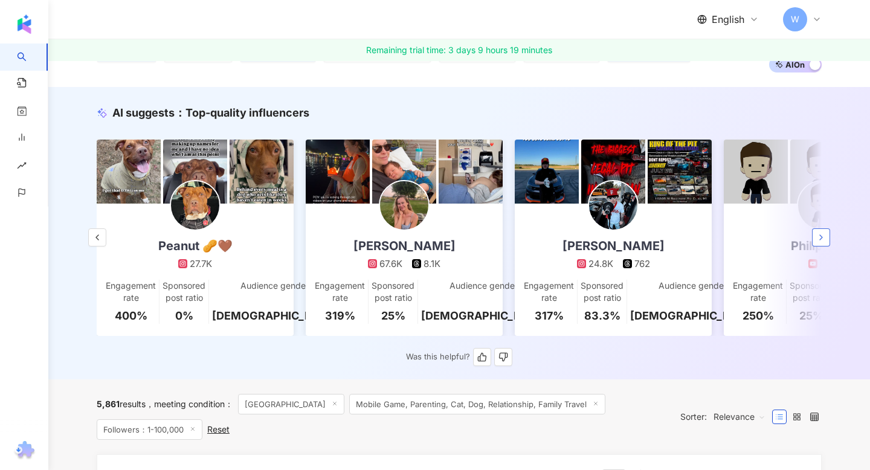
click at [817, 236] on icon "button" at bounding box center [821, 238] width 10 height 10
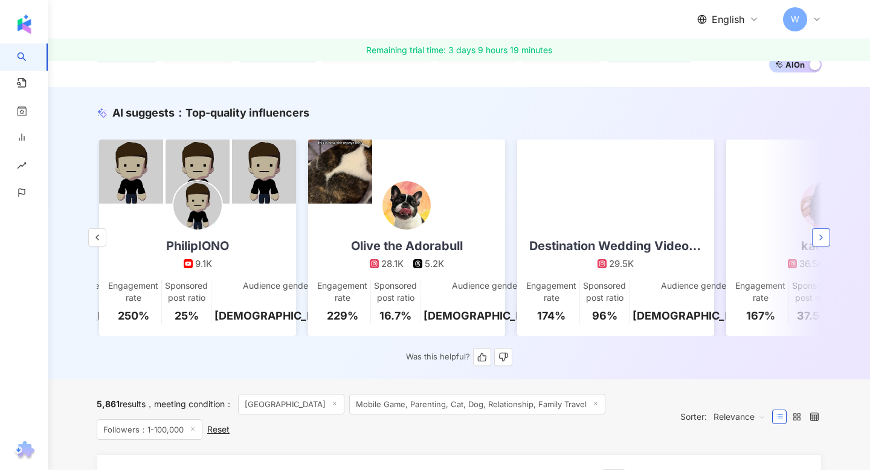
scroll to position [0, 1254]
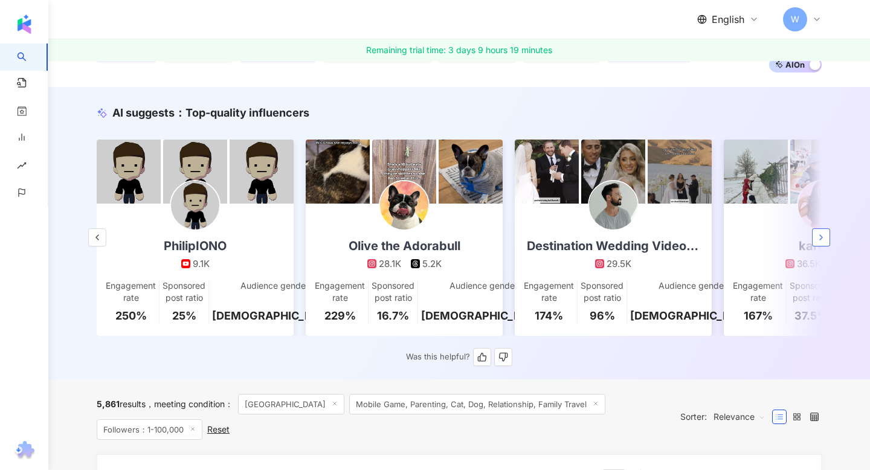
click at [818, 236] on icon "button" at bounding box center [821, 238] width 10 height 10
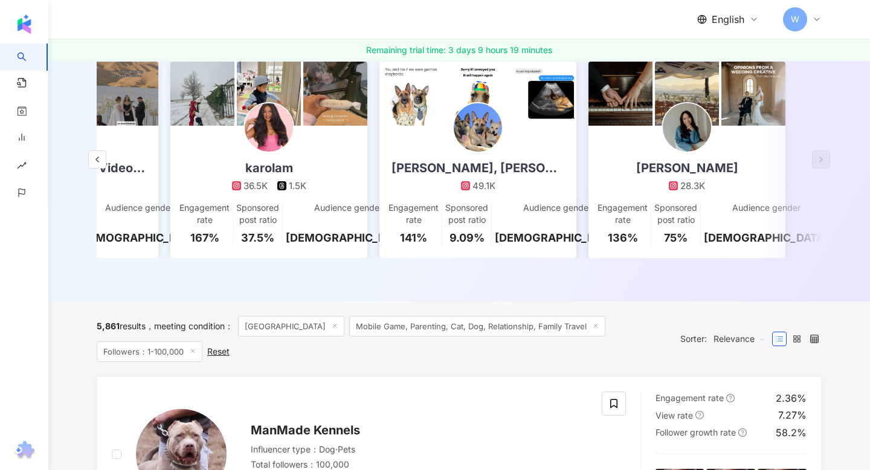
scroll to position [0, 0]
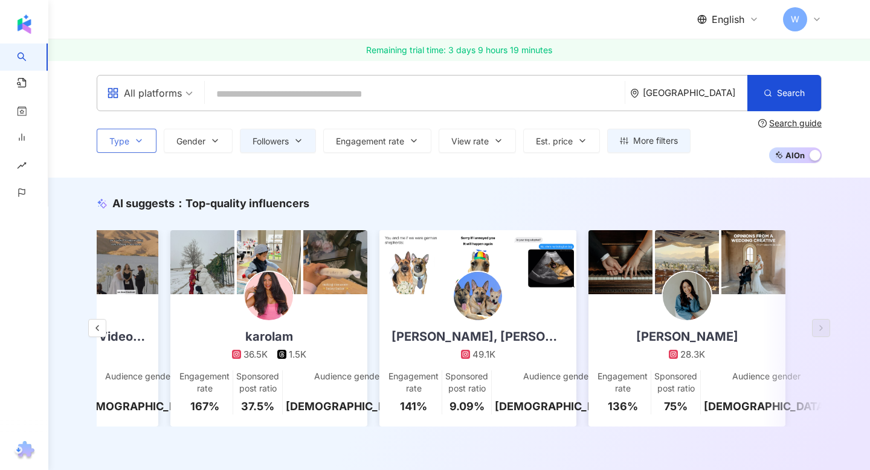
click at [141, 129] on button "Type" at bounding box center [127, 141] width 60 height 24
click at [436, 162] on div "Type Search or select type : Mobile Game Parenting Cat Dog Relationship Family …" at bounding box center [459, 140] width 725 height 45
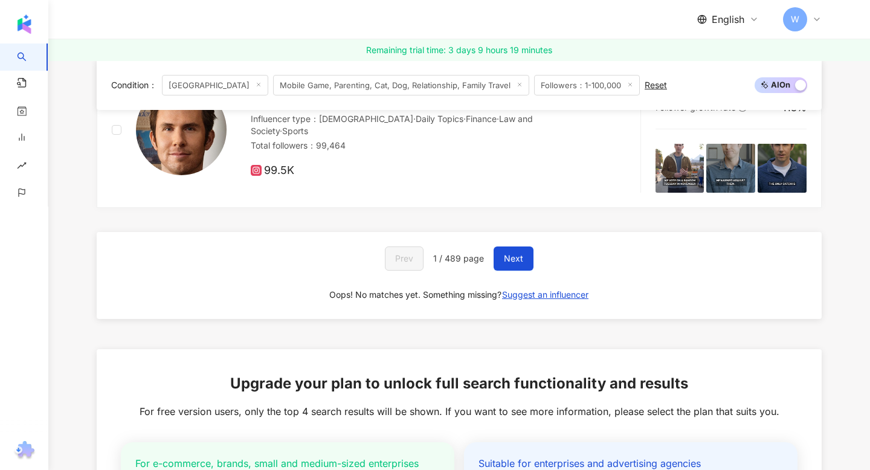
scroll to position [2357, 0]
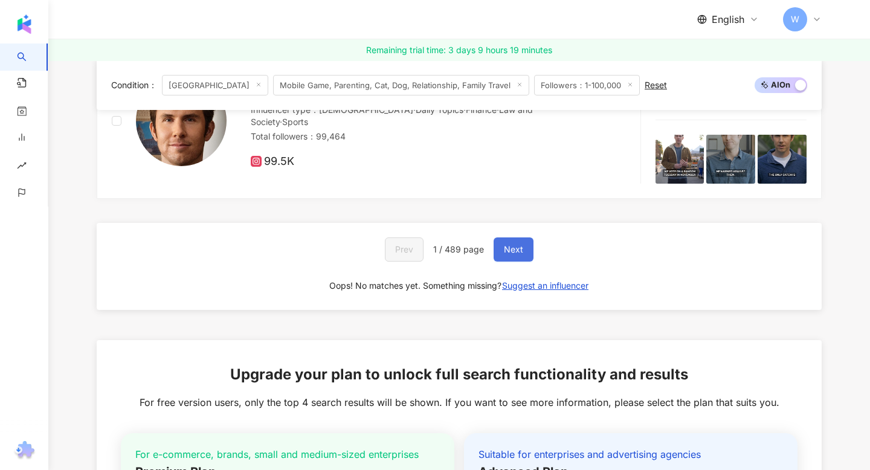
click at [522, 245] on button "Next" at bounding box center [513, 249] width 40 height 24
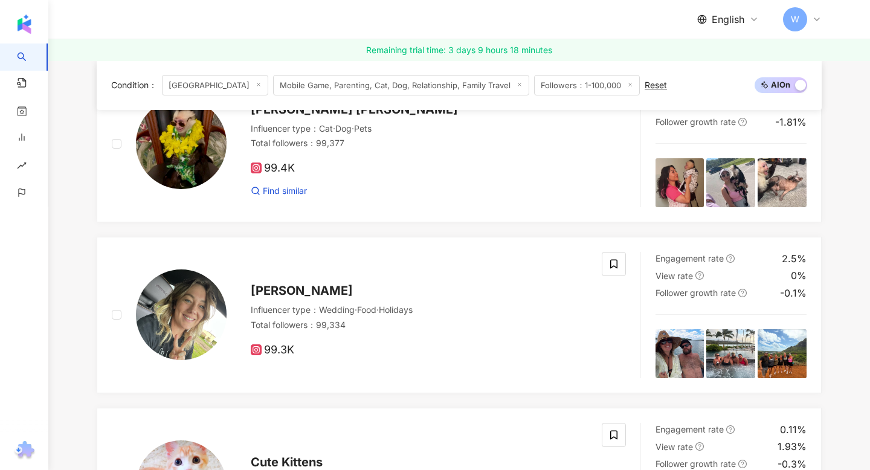
scroll to position [631, 0]
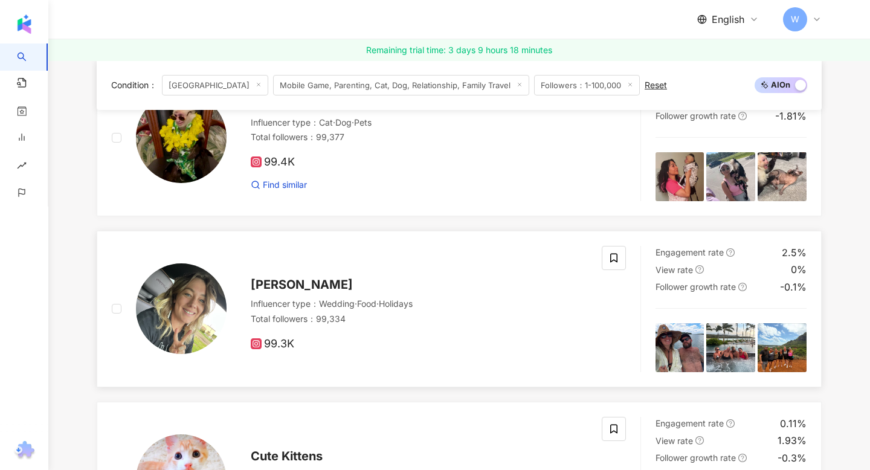
click at [278, 284] on span "[PERSON_NAME]" at bounding box center [302, 284] width 102 height 14
